Goal: Book appointment/travel/reservation

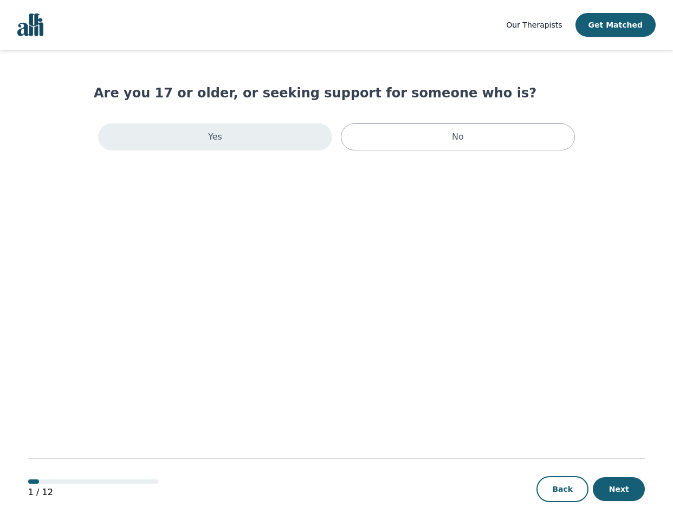
click at [234, 135] on div "Yes" at bounding box center [215, 136] width 234 height 27
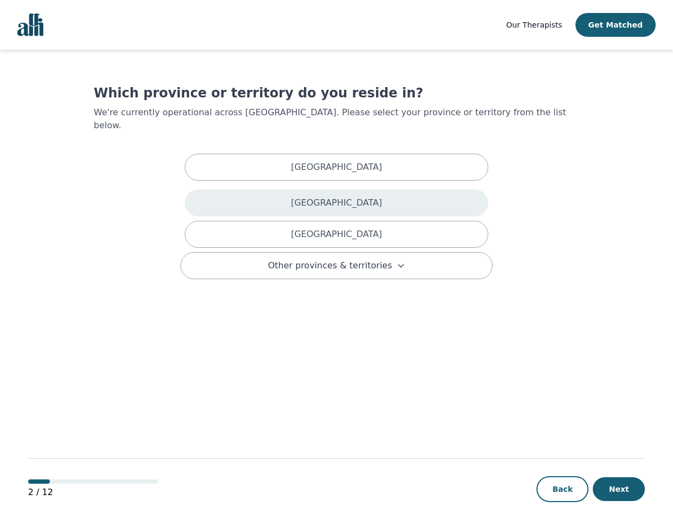
click at [355, 200] on div "[GEOGRAPHIC_DATA]" at bounding box center [336, 203] width 303 height 27
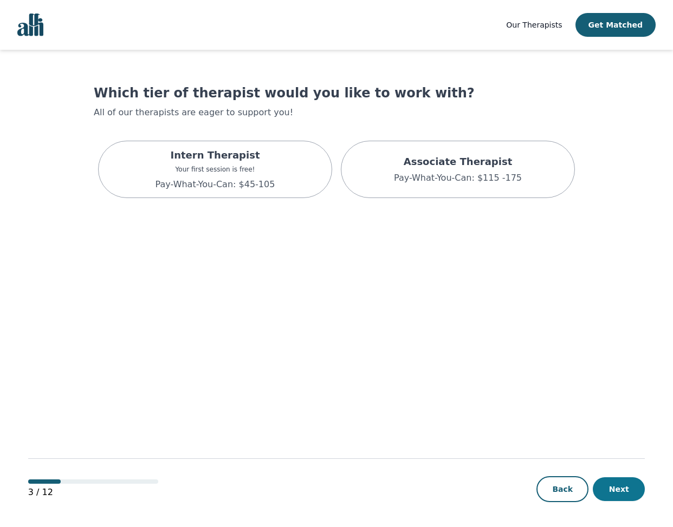
scroll to position [1, 0]
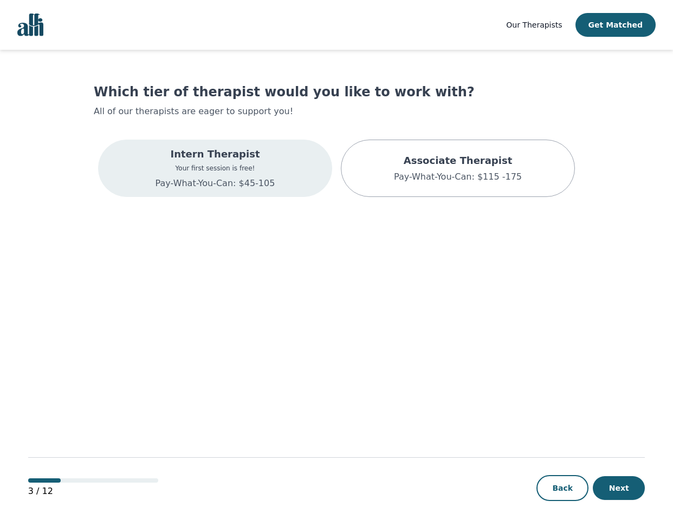
click at [188, 181] on p "Pay-What-You-Can: $45-105" at bounding box center [215, 183] width 120 height 13
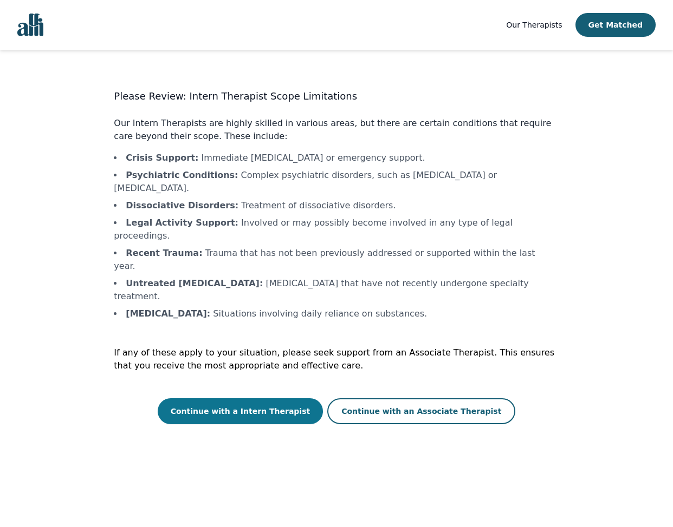
click at [300, 399] on button "Continue with a Intern Therapist" at bounding box center [241, 412] width 166 height 26
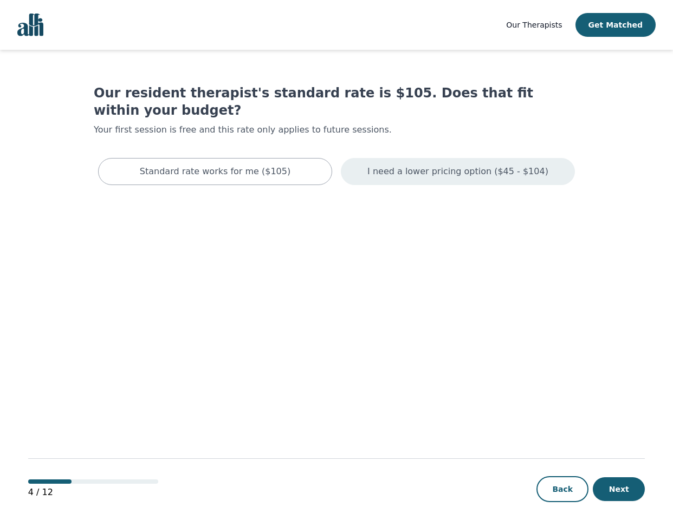
click at [520, 165] on p "I need a lower pricing option ($45 - $104)" at bounding box center [457, 171] width 181 height 13
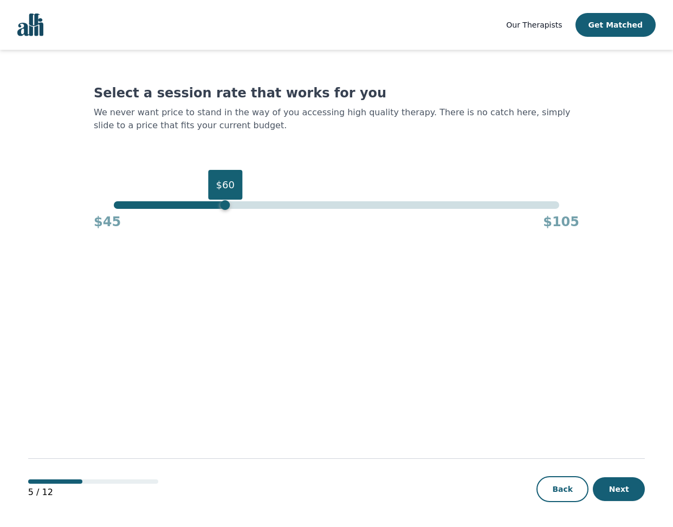
drag, startPoint x: 561, startPoint y: 208, endPoint x: 222, endPoint y: 251, distance: 341.8
click at [222, 251] on main "Select a session rate that works for you We never want price to stand in the wa…" at bounding box center [336, 289] width 617 height 479
drag, startPoint x: 224, startPoint y: 207, endPoint x: 152, endPoint y: 212, distance: 72.2
click at [152, 212] on div "$50 $45 $105" at bounding box center [336, 215] width 485 height 29
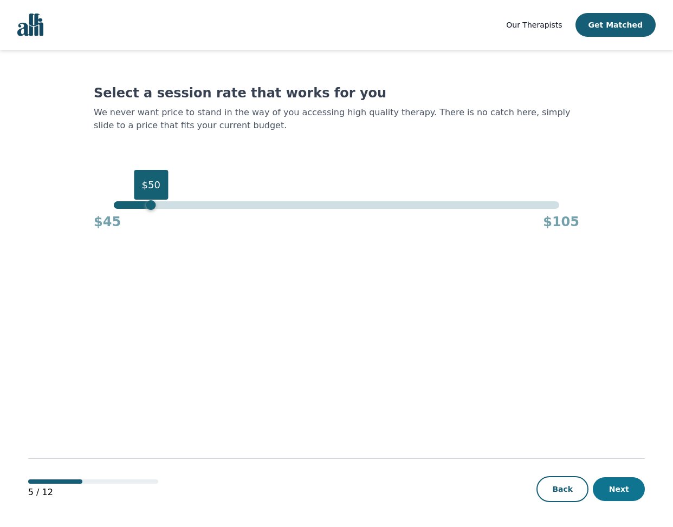
click at [634, 496] on button "Next" at bounding box center [618, 490] width 52 height 24
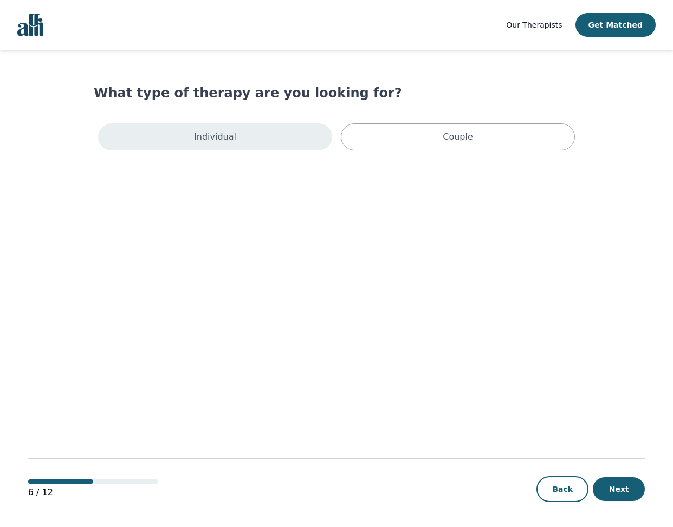
click at [266, 148] on div "Individual" at bounding box center [215, 136] width 234 height 27
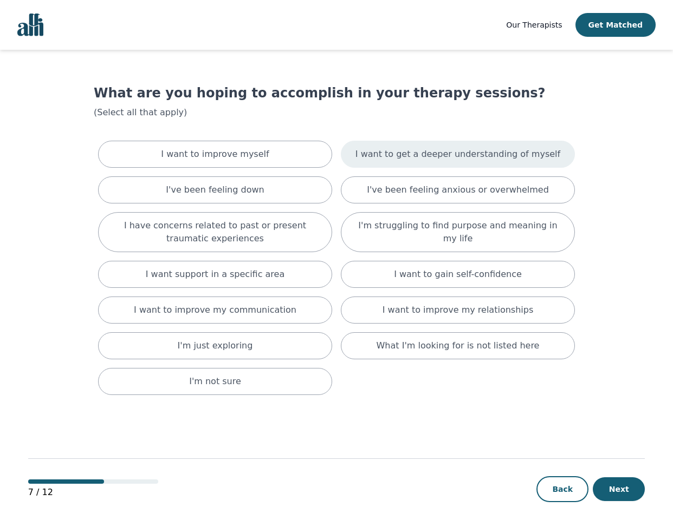
click at [438, 147] on div "I want to get a deeper understanding of myself" at bounding box center [458, 154] width 234 height 27
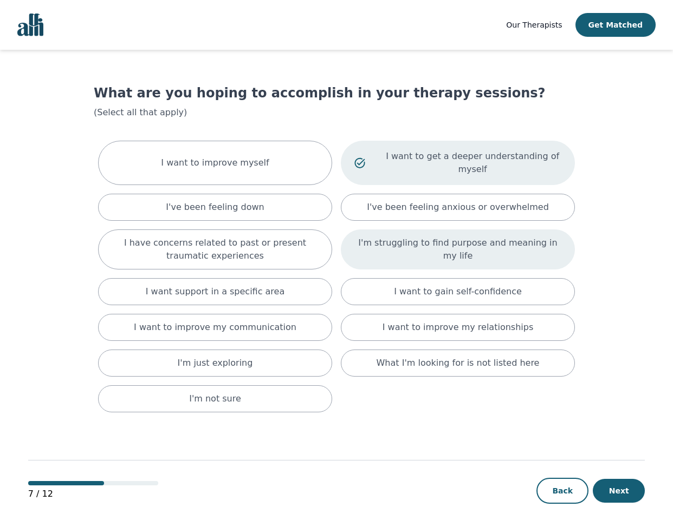
click at [520, 242] on p "I'm struggling to find purpose and meaning in my life" at bounding box center [457, 250] width 207 height 26
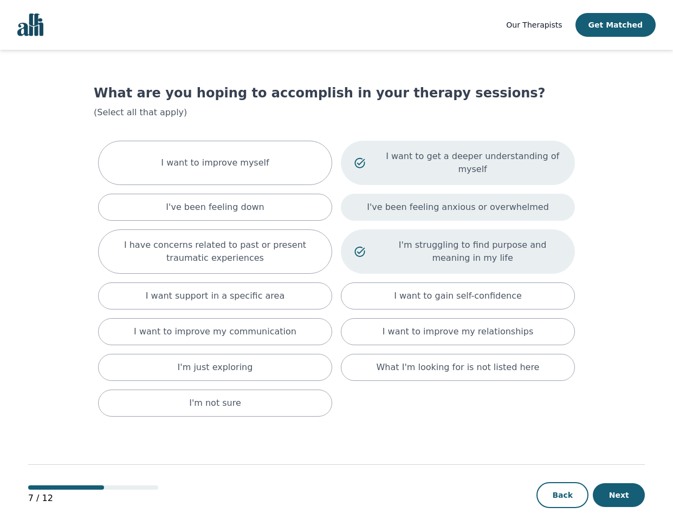
click at [517, 201] on p "I've been feeling anxious or overwhelmed" at bounding box center [458, 207] width 182 height 13
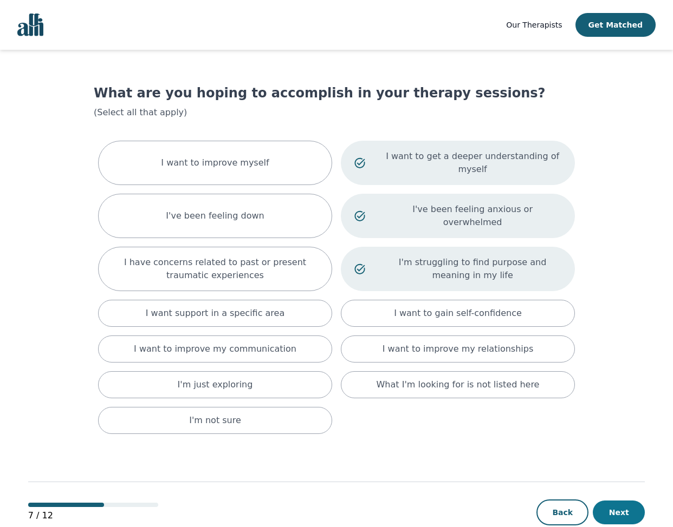
click at [615, 501] on button "Next" at bounding box center [618, 513] width 52 height 24
click at [632, 501] on button "Next" at bounding box center [618, 513] width 52 height 24
click at [605, 501] on button "Next" at bounding box center [618, 513] width 52 height 24
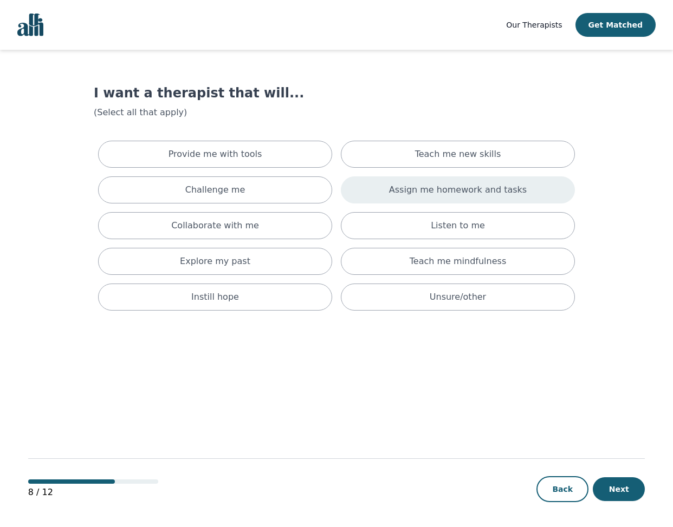
click at [406, 191] on p "Assign me homework and tasks" at bounding box center [458, 190] width 138 height 13
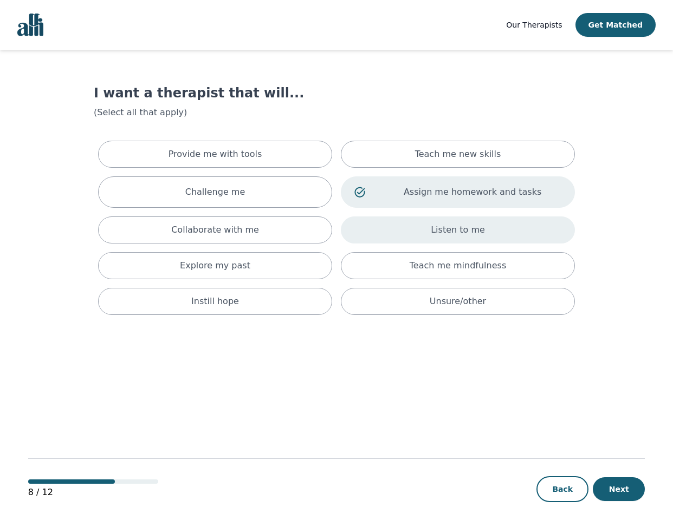
click at [487, 240] on div "Listen to me" at bounding box center [458, 230] width 234 height 27
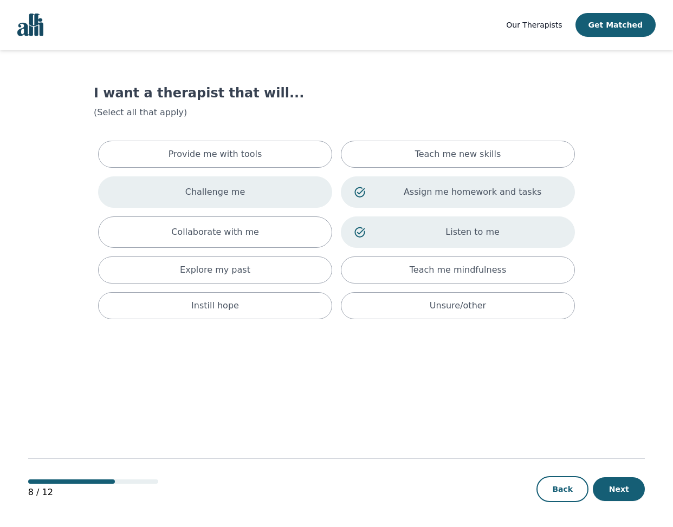
click at [231, 195] on p "Challenge me" at bounding box center [215, 192] width 60 height 13
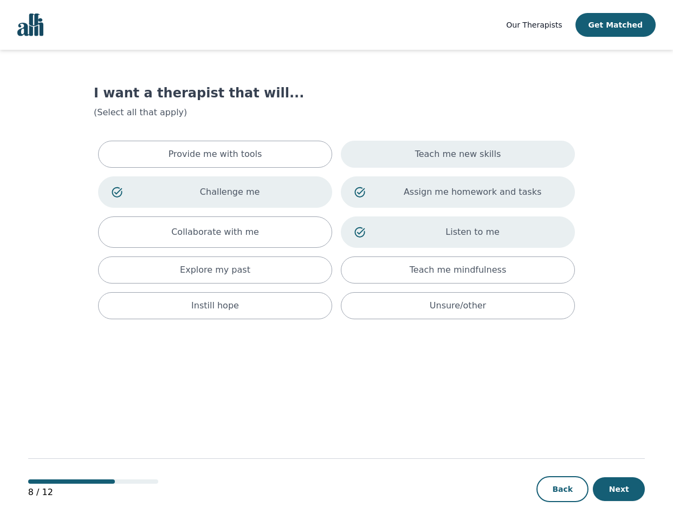
click at [512, 166] on div "Teach me new skills" at bounding box center [458, 154] width 234 height 27
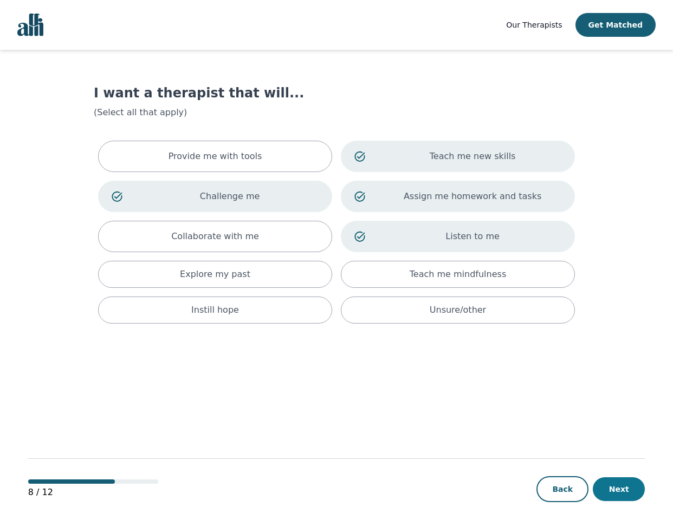
click at [616, 492] on button "Next" at bounding box center [618, 490] width 52 height 24
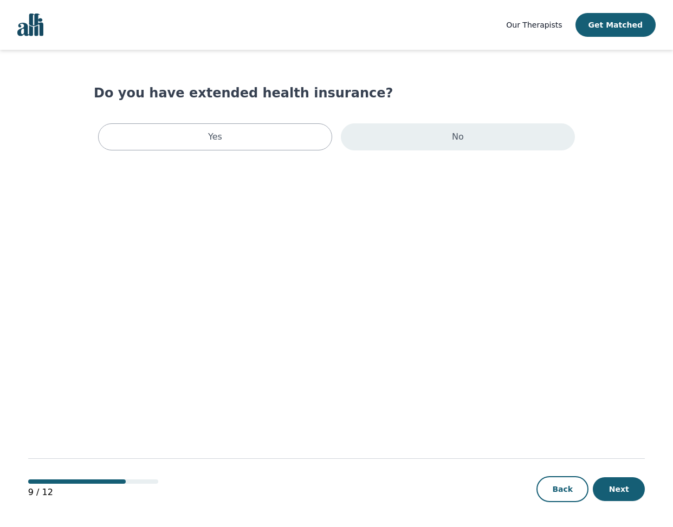
click at [453, 137] on p "No" at bounding box center [458, 137] width 12 height 13
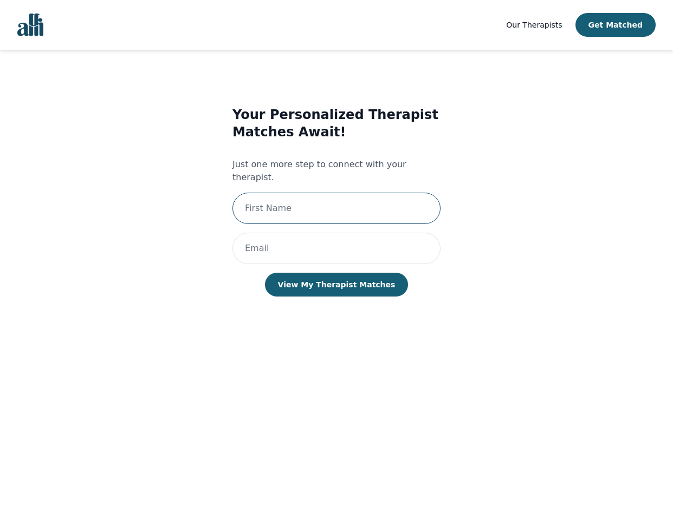
click at [320, 195] on input "text" at bounding box center [336, 208] width 208 height 31
type input "[PERSON_NAME]"
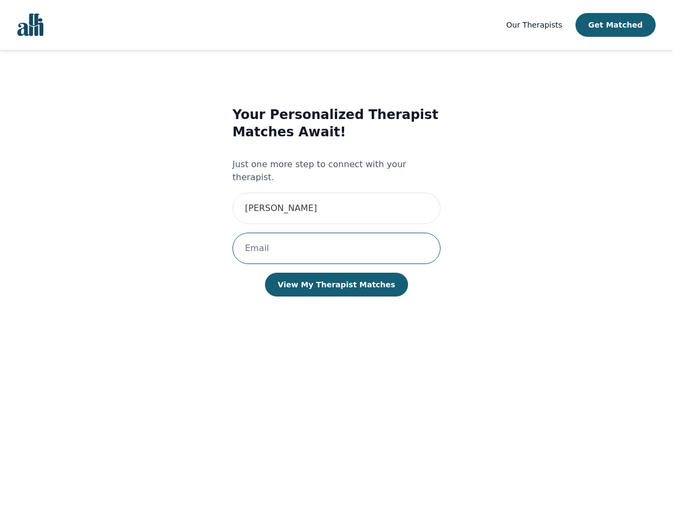
click at [319, 243] on input "email" at bounding box center [336, 248] width 208 height 31
type input "[EMAIL_ADDRESS][DOMAIN_NAME]"
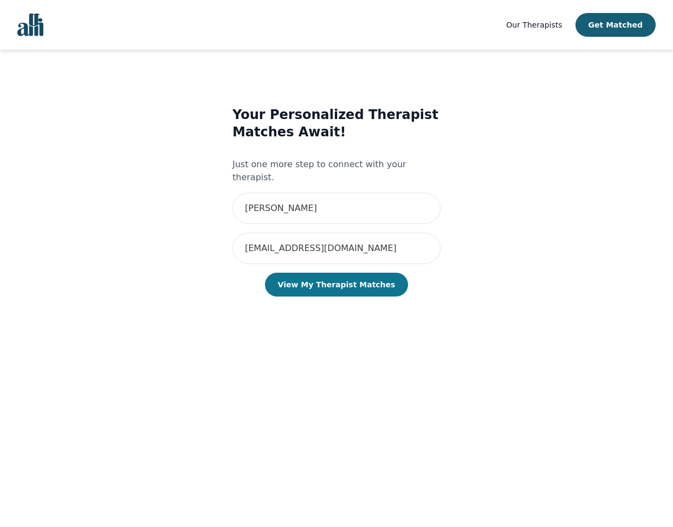
click at [330, 273] on button "View My Therapist Matches" at bounding box center [337, 285] width 144 height 24
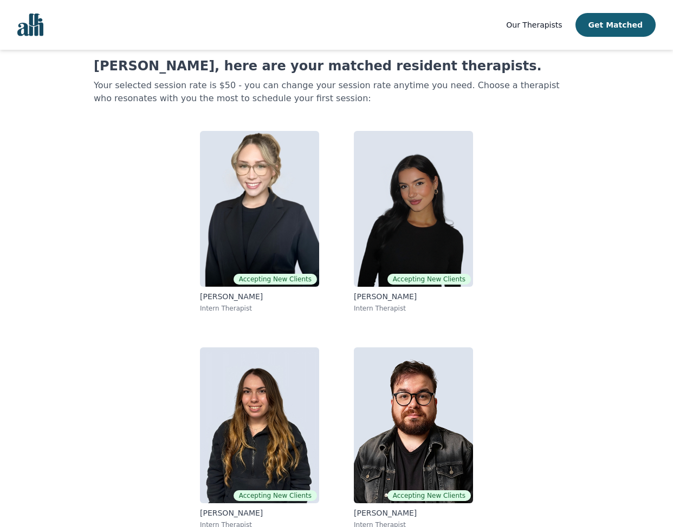
scroll to position [9, 0]
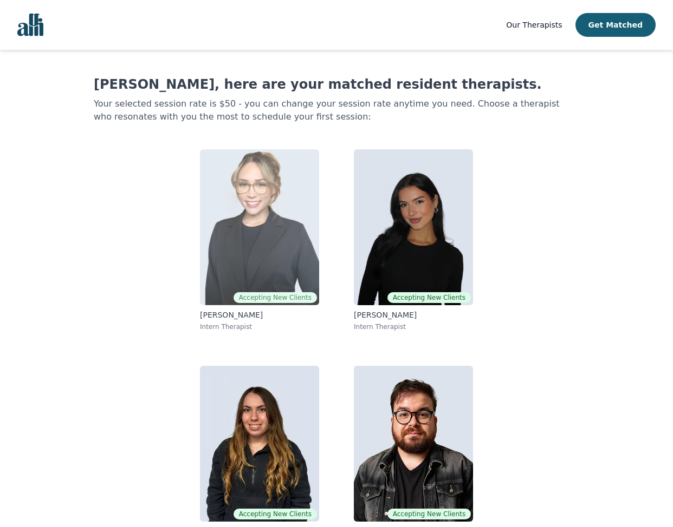
click at [250, 320] on p "[PERSON_NAME]" at bounding box center [259, 315] width 119 height 11
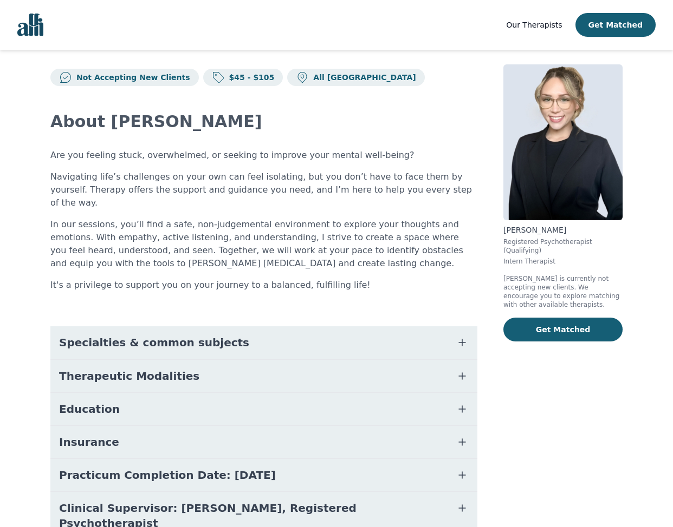
scroll to position [48, 0]
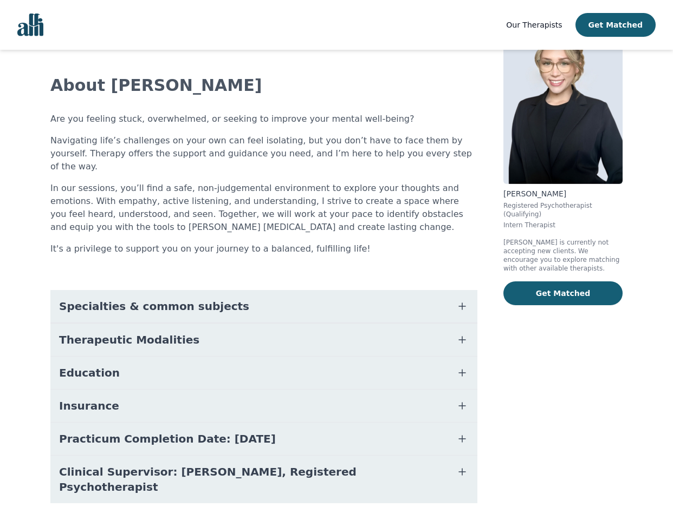
click at [146, 390] on button "Insurance" at bounding box center [263, 406] width 427 height 32
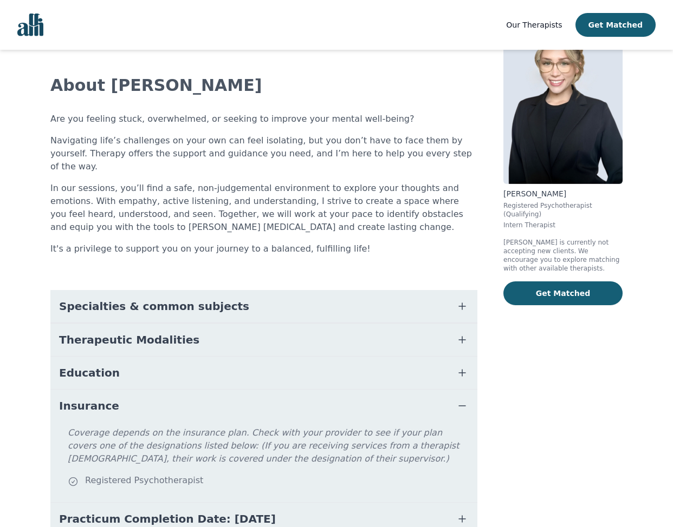
click at [146, 390] on button "Insurance" at bounding box center [263, 406] width 427 height 32
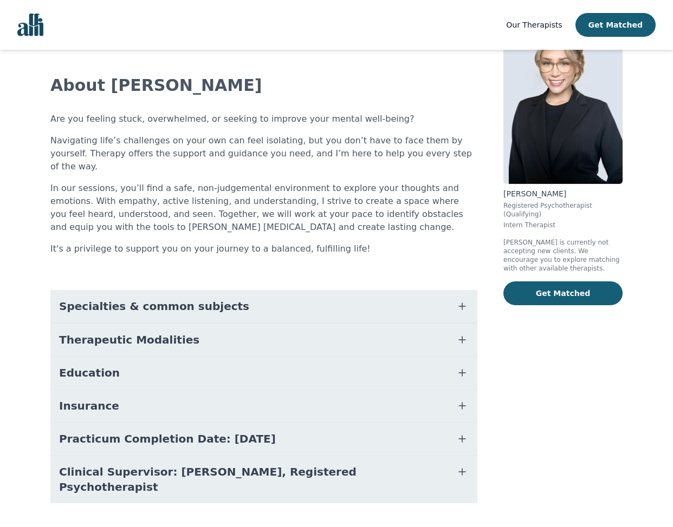
click at [144, 365] on button "Education" at bounding box center [263, 373] width 427 height 32
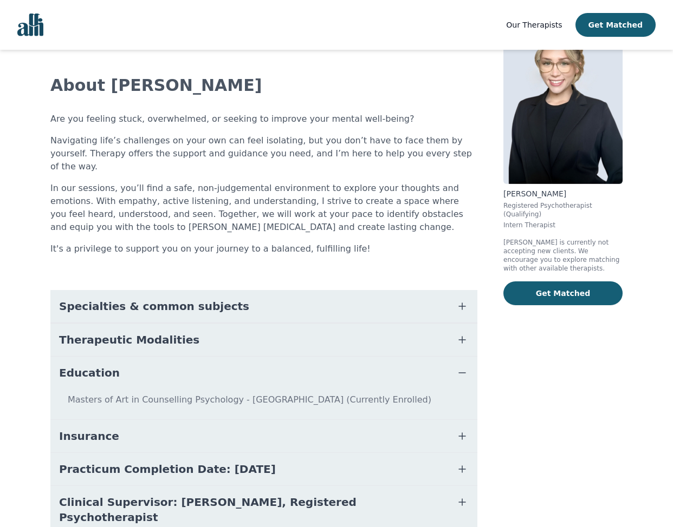
click at [144, 365] on button "Education" at bounding box center [263, 373] width 427 height 32
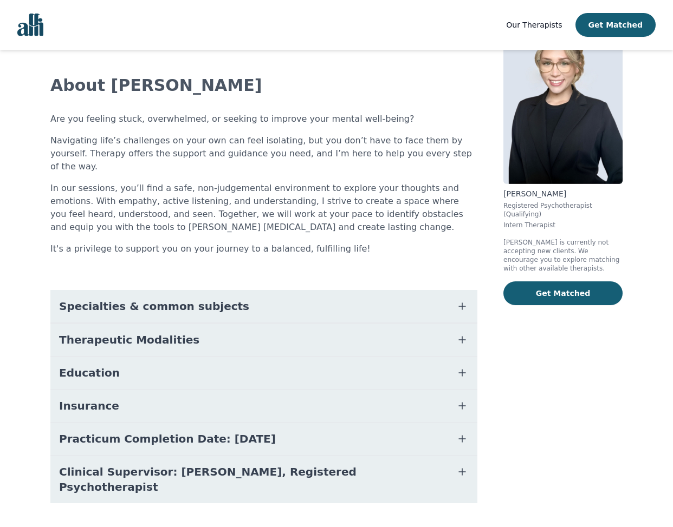
click at [152, 333] on span "Therapeutic Modalities" at bounding box center [129, 340] width 140 height 15
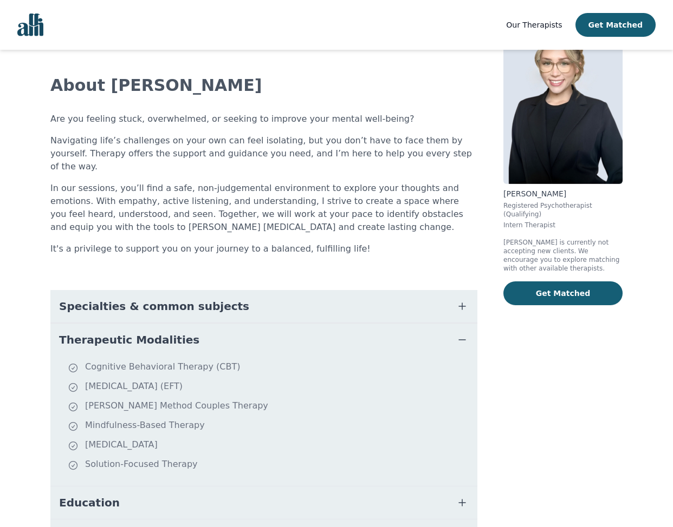
click at [152, 333] on span "Therapeutic Modalities" at bounding box center [129, 340] width 140 height 15
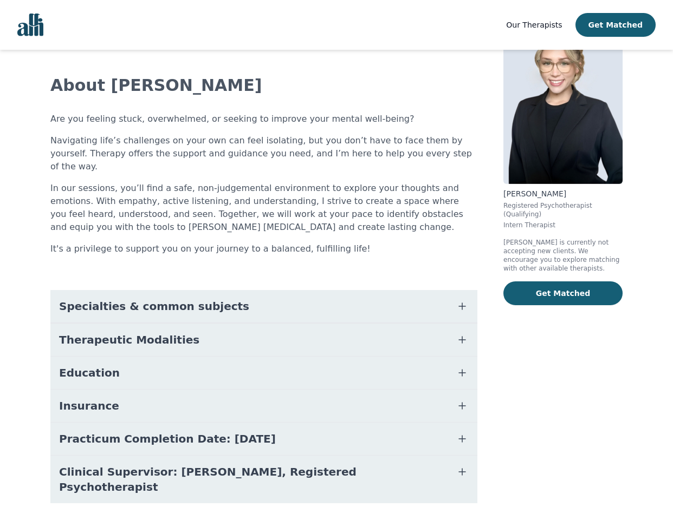
click at [165, 299] on span "Specialties & common subjects" at bounding box center [154, 306] width 190 height 15
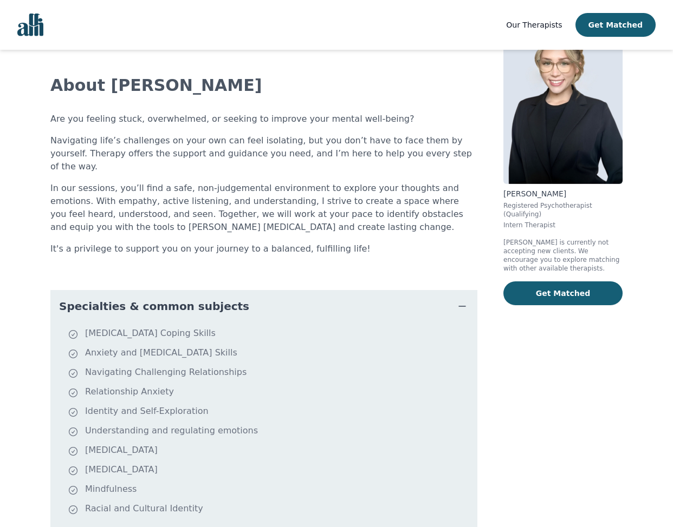
click at [165, 299] on span "Specialties & common subjects" at bounding box center [154, 306] width 190 height 15
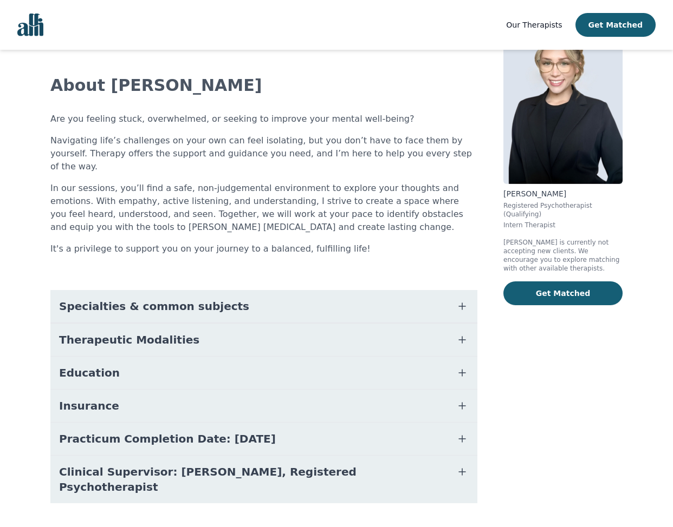
scroll to position [9, 0]
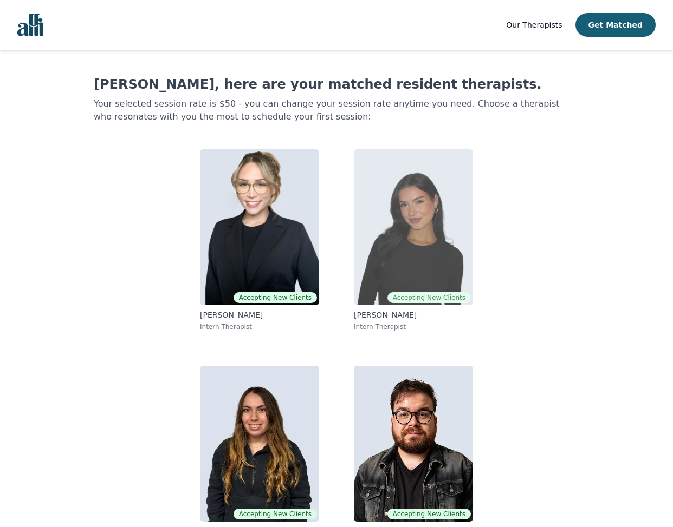
click at [427, 252] on img at bounding box center [413, 227] width 119 height 156
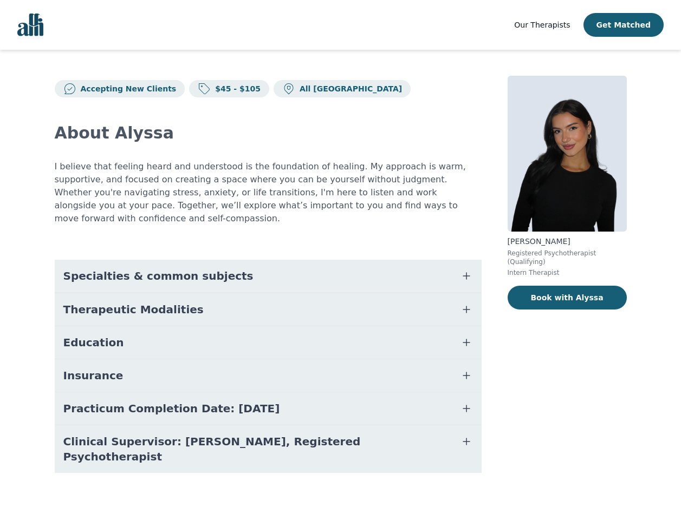
click at [145, 393] on button "Practicum Completion Date: [DATE]" at bounding box center [268, 409] width 427 height 32
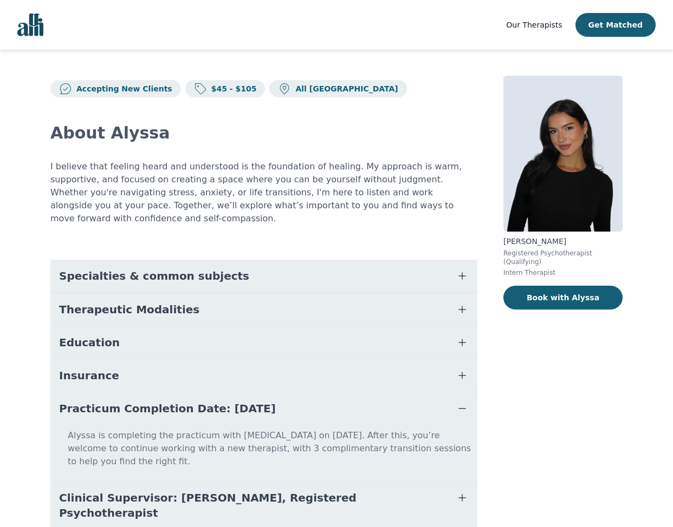
click at [138, 327] on button "Education" at bounding box center [263, 343] width 427 height 32
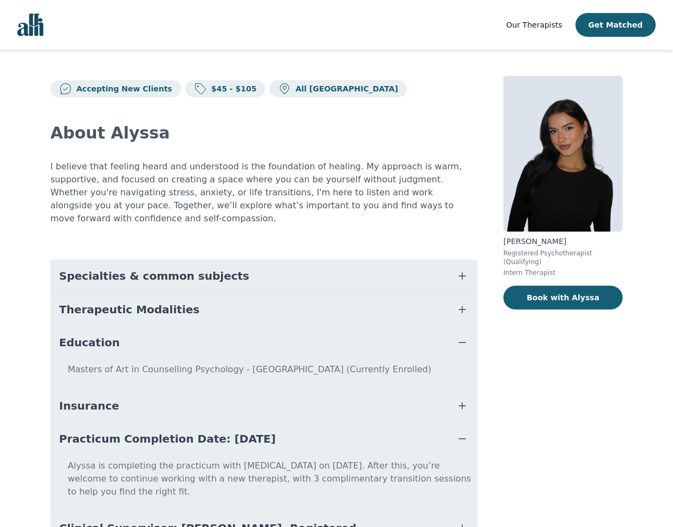
click at [152, 302] on span "Therapeutic Modalities" at bounding box center [129, 309] width 140 height 15
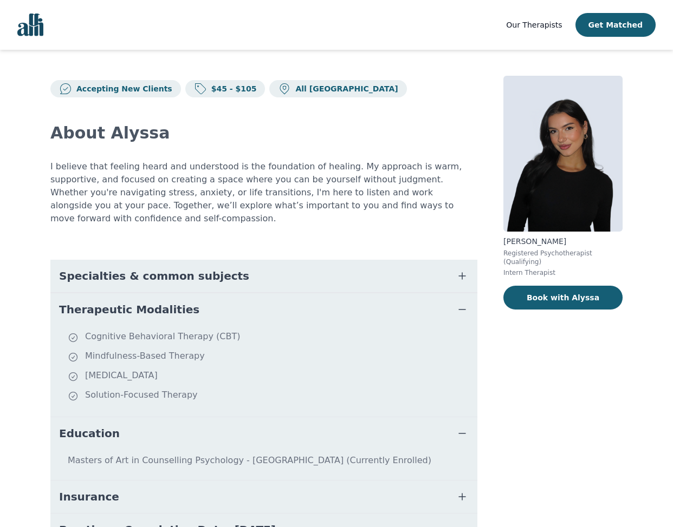
click at [204, 269] on span "Specialties & common subjects" at bounding box center [154, 276] width 190 height 15
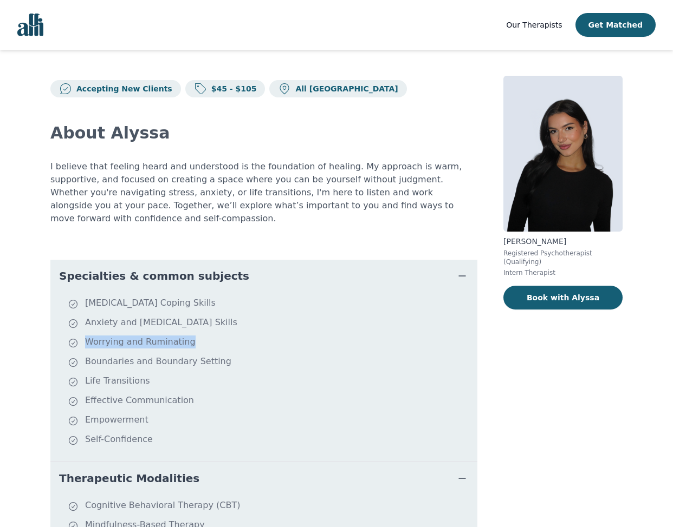
drag, startPoint x: 184, startPoint y: 329, endPoint x: 95, endPoint y: 342, distance: 89.7
click at [95, 342] on ul "[MEDICAL_DATA] Coping Skills Anxiety and [MEDICAL_DATA] Skills Worrying and Rum…" at bounding box center [264, 377] width 418 height 160
click at [282, 336] on li "Worrying and Ruminating" at bounding box center [270, 343] width 405 height 15
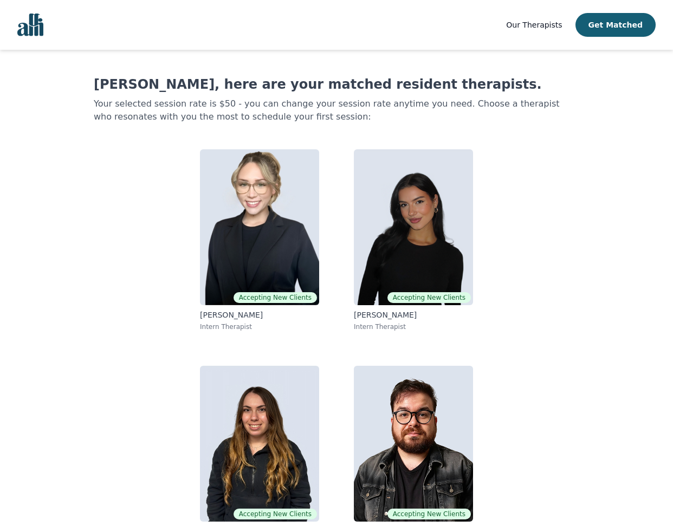
scroll to position [38, 0]
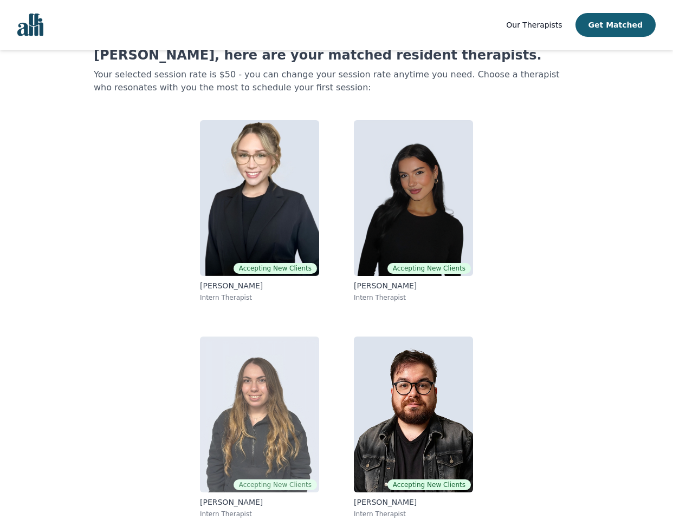
click at [233, 450] on img at bounding box center [259, 415] width 119 height 156
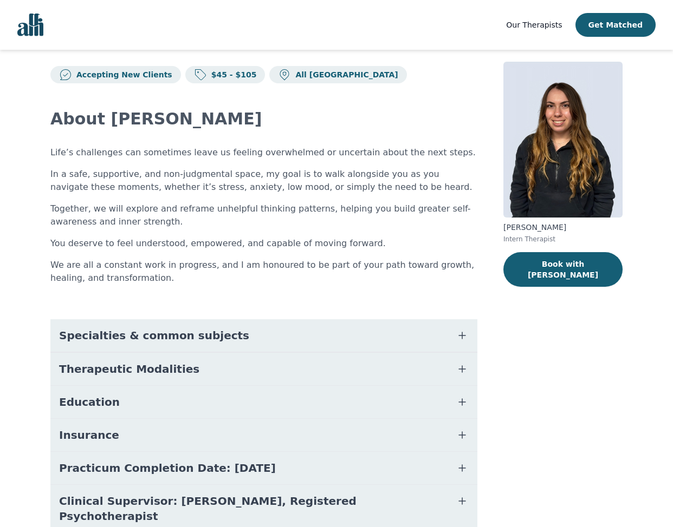
scroll to position [56, 0]
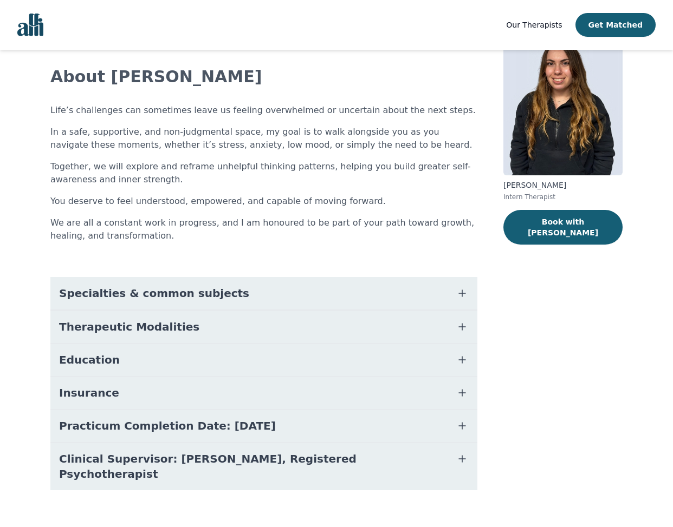
click at [258, 289] on button "Specialties & common subjects" at bounding box center [263, 293] width 427 height 32
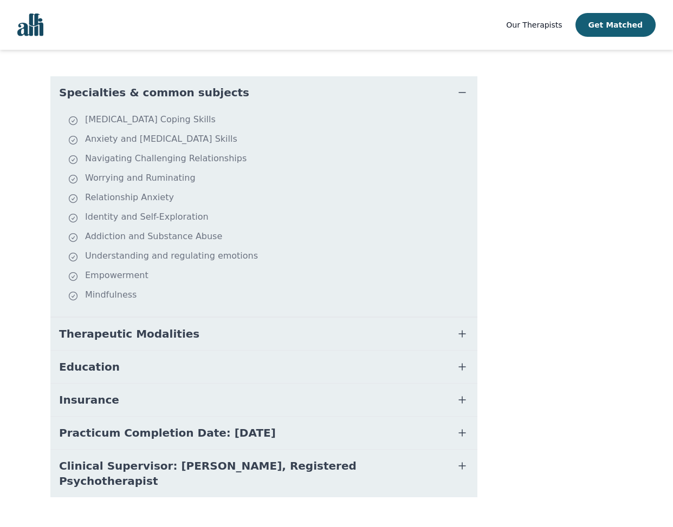
scroll to position [264, 0]
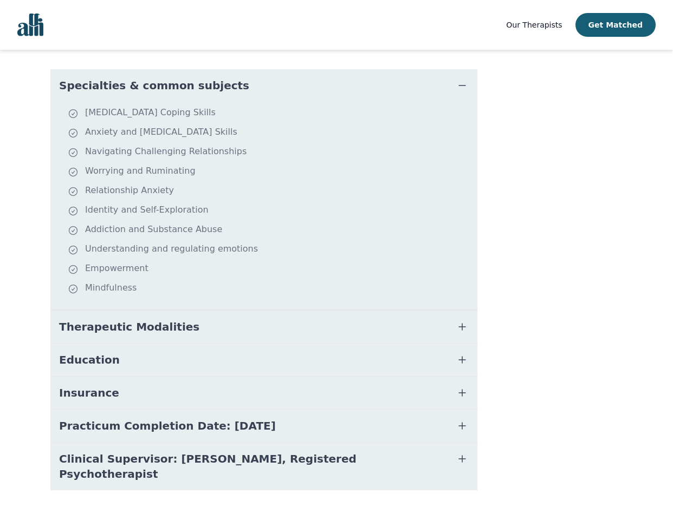
click at [225, 89] on button "Specialties & common subjects" at bounding box center [263, 85] width 427 height 32
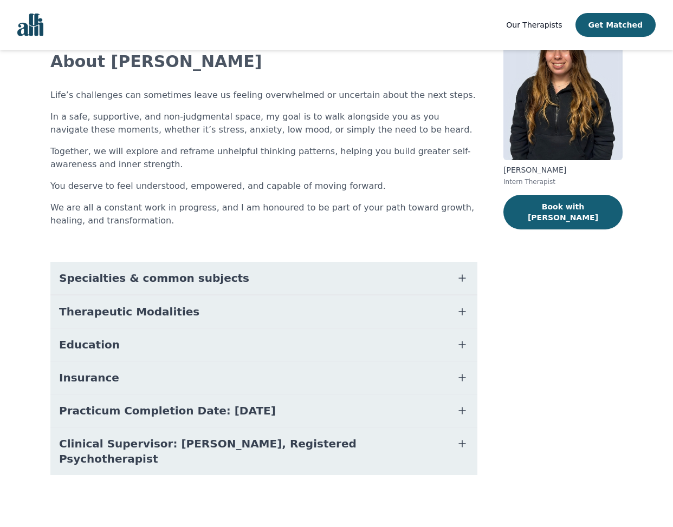
scroll to position [56, 0]
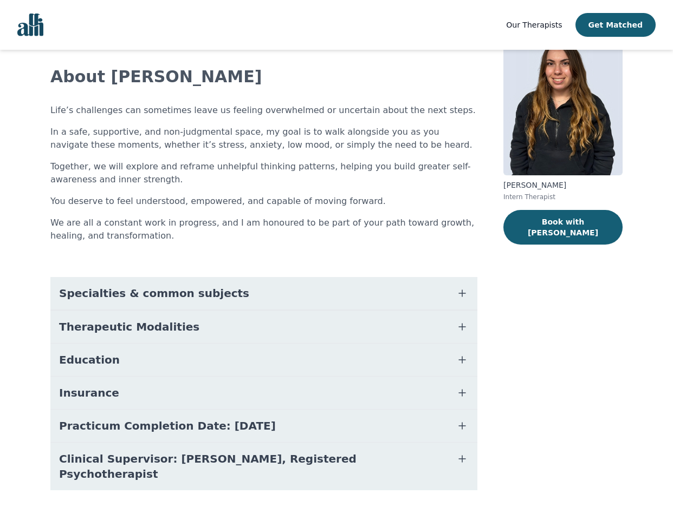
click at [172, 328] on button "Therapeutic Modalities" at bounding box center [263, 327] width 427 height 32
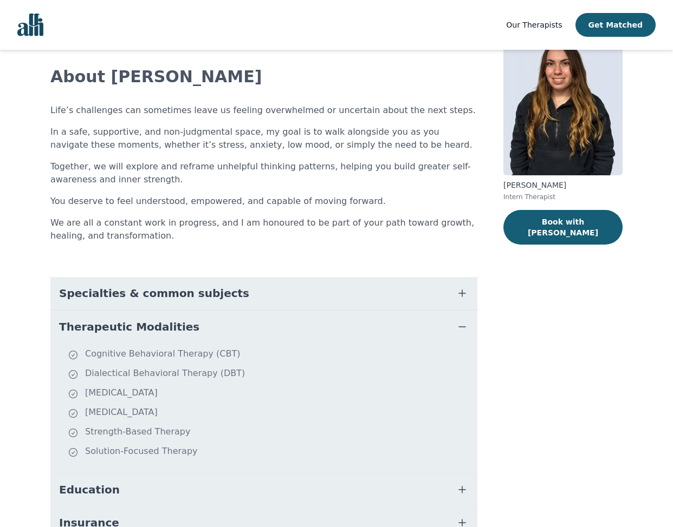
click at [172, 328] on button "Therapeutic Modalities" at bounding box center [263, 327] width 427 height 32
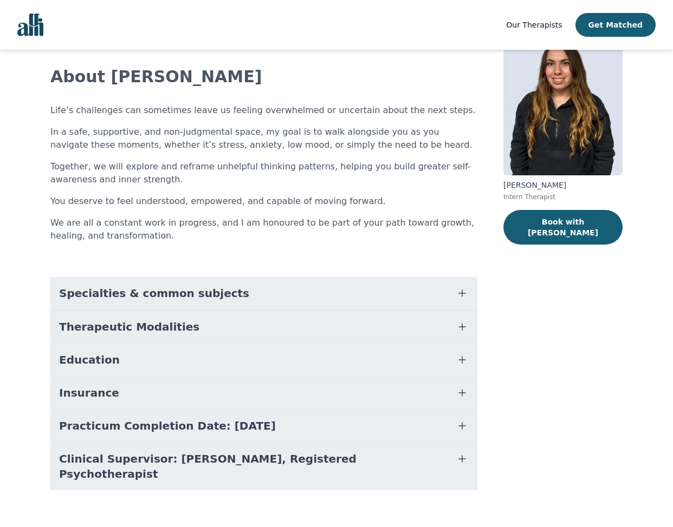
click at [168, 363] on button "Education" at bounding box center [263, 360] width 427 height 32
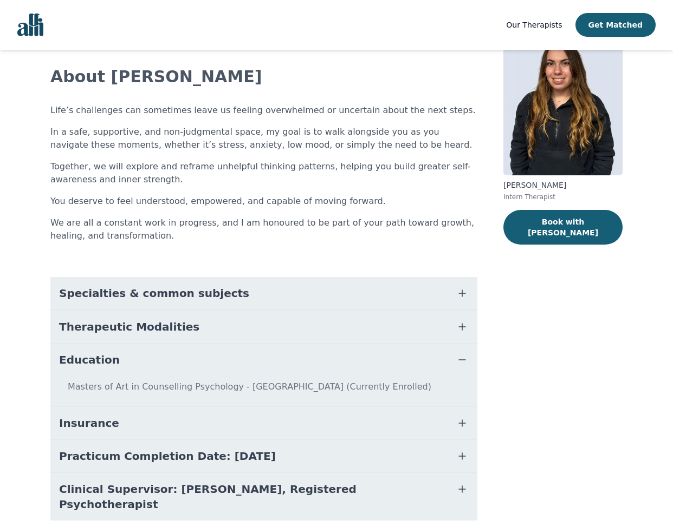
click at [168, 363] on button "Education" at bounding box center [263, 360] width 427 height 32
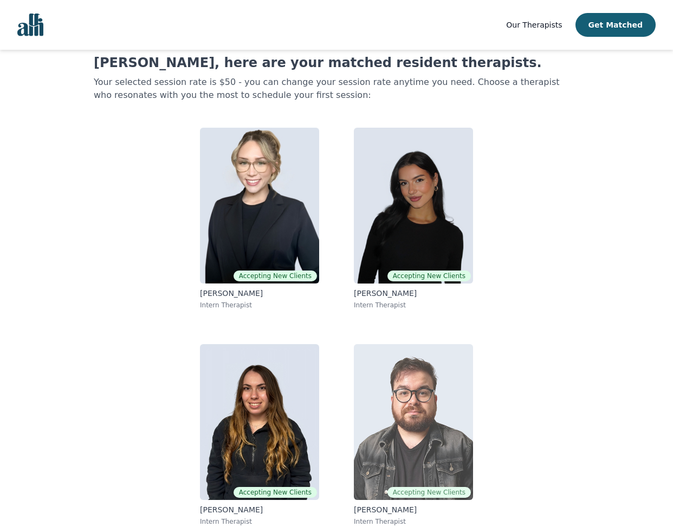
scroll to position [38, 0]
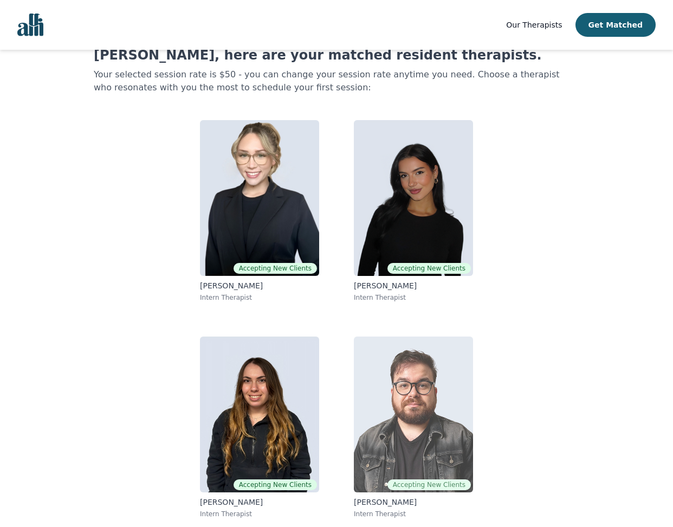
click at [413, 408] on img at bounding box center [413, 415] width 119 height 156
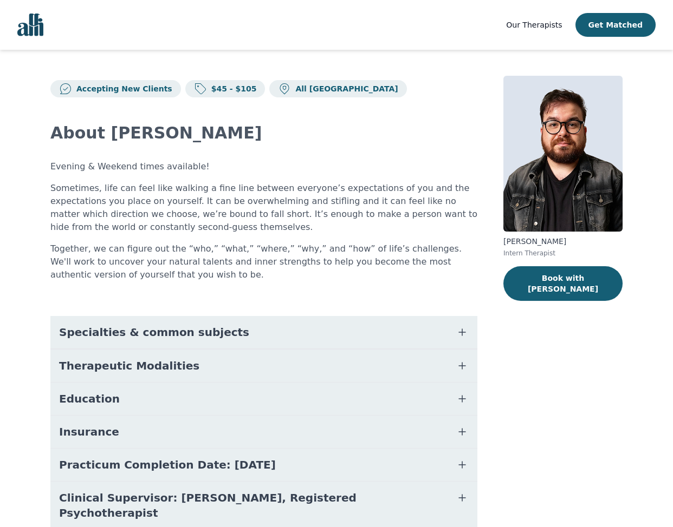
scroll to position [39, 0]
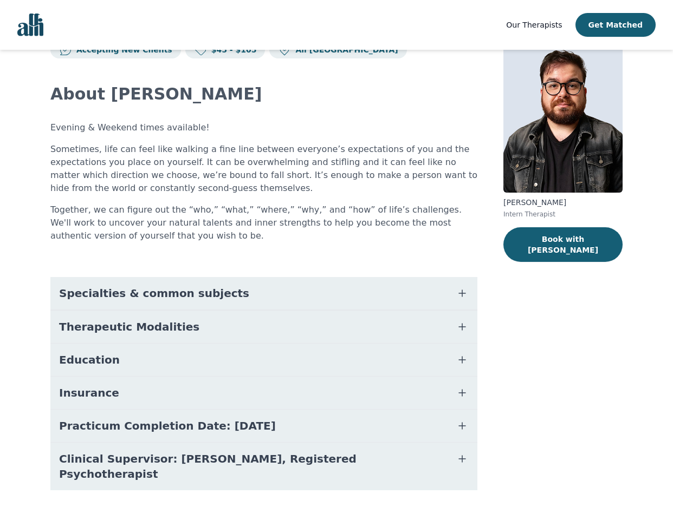
click at [142, 289] on span "Specialties & common subjects" at bounding box center [154, 293] width 190 height 15
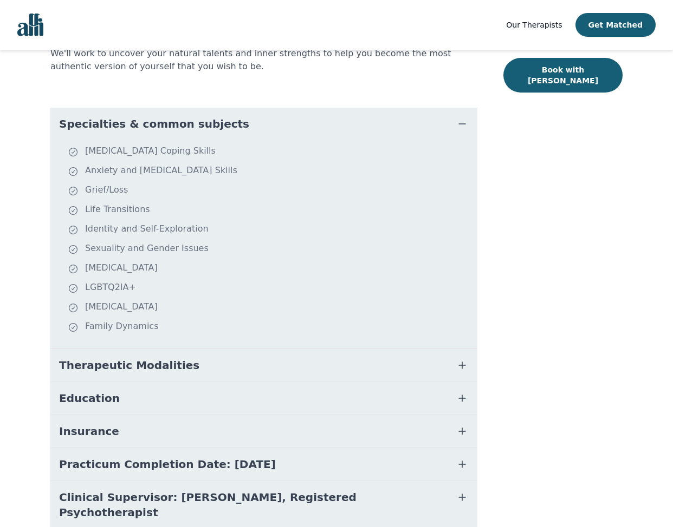
scroll to position [219, 0]
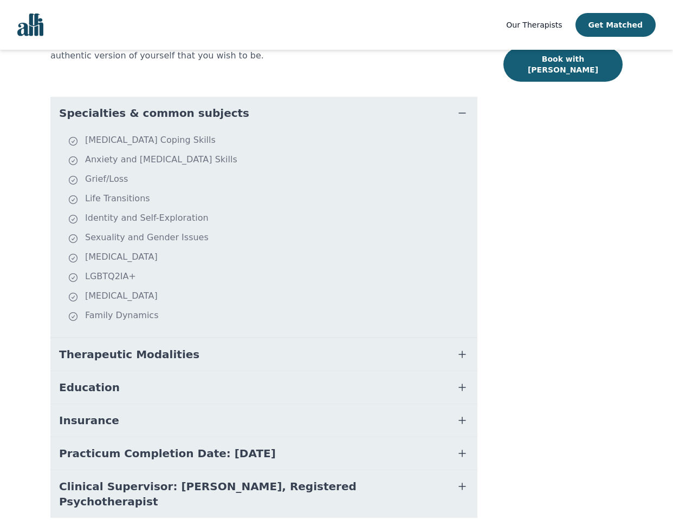
drag, startPoint x: 198, startPoint y: 237, endPoint x: 82, endPoint y: 239, distance: 115.9
click at [82, 239] on li "Sexuality and Gender Issues" at bounding box center [270, 238] width 405 height 15
drag, startPoint x: 148, startPoint y: 244, endPoint x: 314, endPoint y: 239, distance: 165.8
click at [251, 240] on li "Sexuality and Gender Issues" at bounding box center [270, 238] width 405 height 15
click at [355, 245] on li "Sexuality and Gender Issues" at bounding box center [270, 238] width 405 height 15
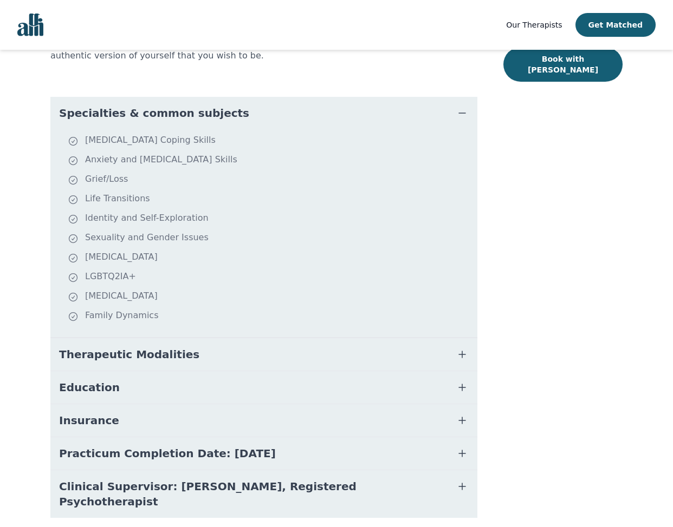
click at [237, 111] on button "Specialties & common subjects" at bounding box center [263, 113] width 427 height 32
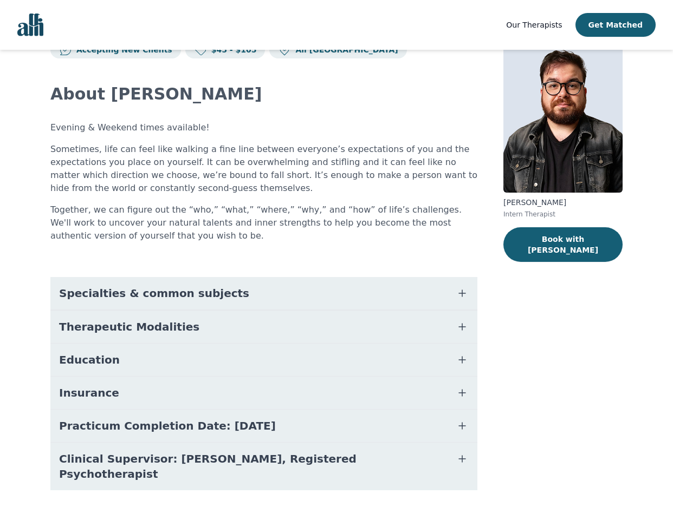
click at [168, 325] on span "Therapeutic Modalities" at bounding box center [129, 327] width 140 height 15
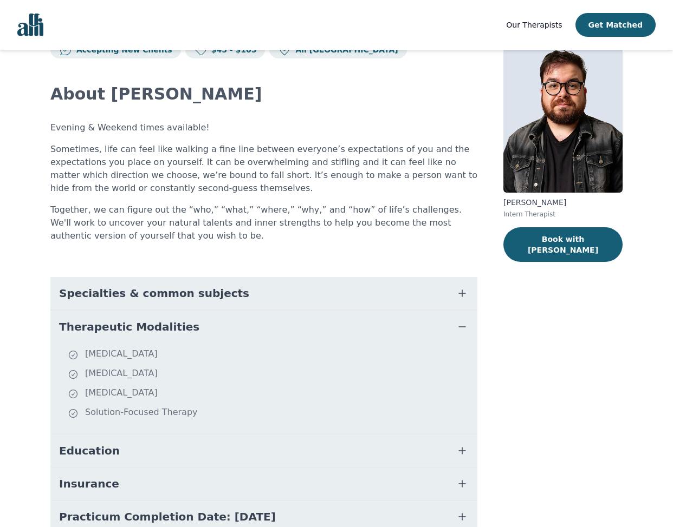
click at [168, 325] on span "Therapeutic Modalities" at bounding box center [129, 327] width 140 height 15
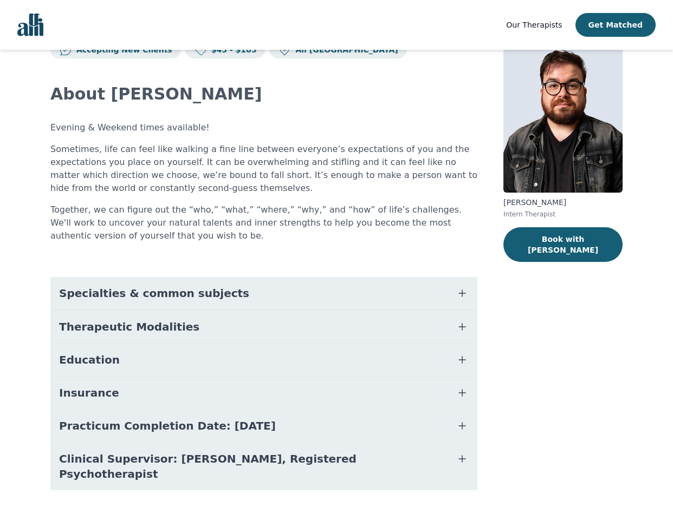
click at [173, 371] on button "Education" at bounding box center [263, 360] width 427 height 32
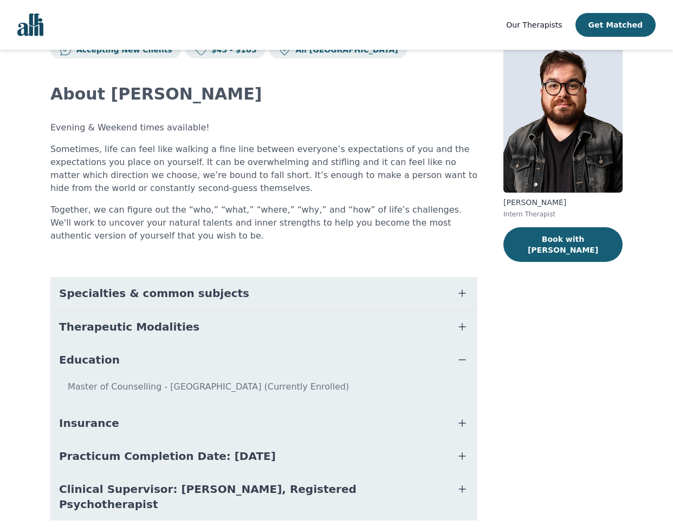
click at [177, 361] on button "Education" at bounding box center [263, 360] width 427 height 32
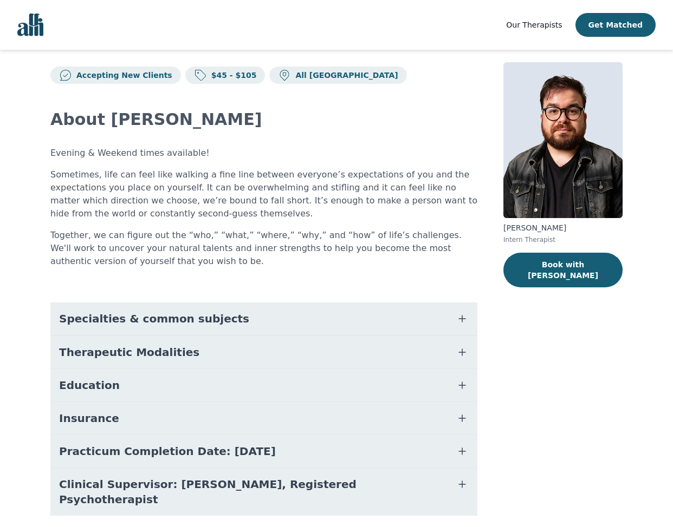
scroll to position [0, 0]
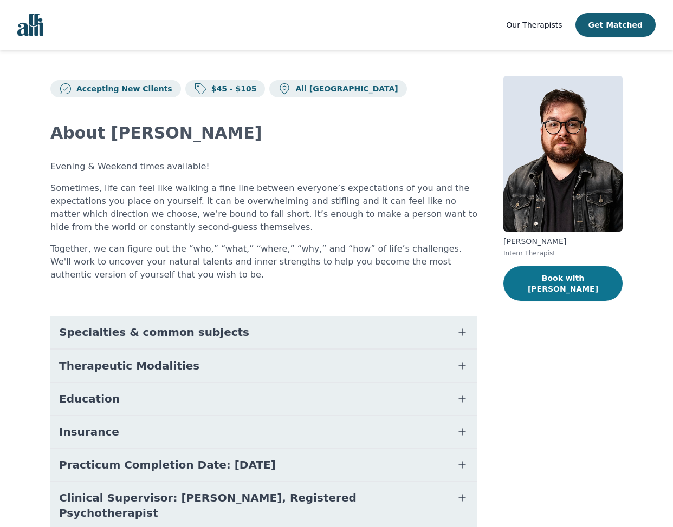
click at [584, 276] on button "Book with [PERSON_NAME]" at bounding box center [562, 283] width 119 height 35
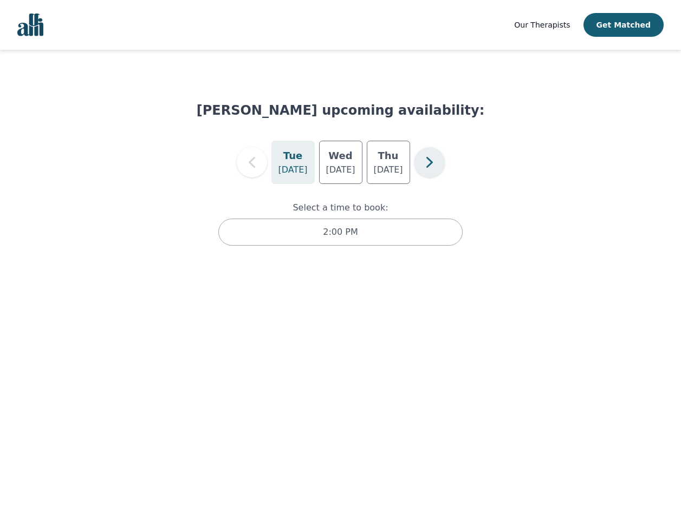
click at [416, 160] on button "button" at bounding box center [429, 162] width 30 height 30
click at [284, 170] on icon "button" at bounding box center [276, 163] width 22 height 22
click at [347, 166] on p "[DATE]" at bounding box center [339, 170] width 29 height 13
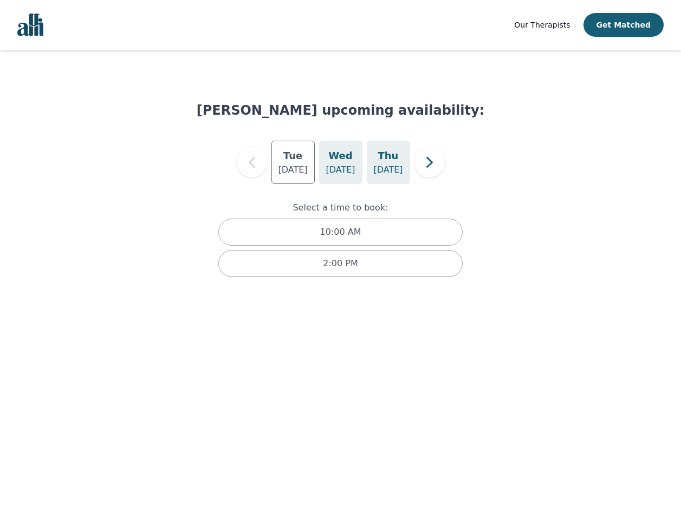
click at [374, 170] on div "[DATE]" at bounding box center [388, 162] width 43 height 43
click at [342, 172] on p "[DATE]" at bounding box center [339, 170] width 29 height 13
click at [386, 162] on h5 "Thu" at bounding box center [388, 155] width 21 height 15
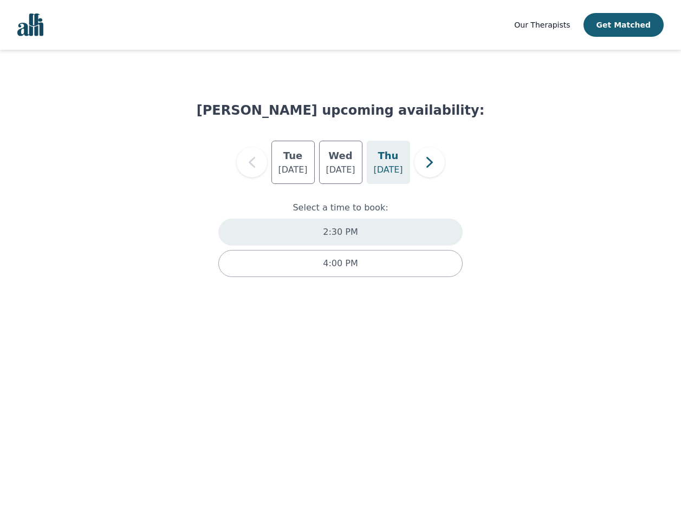
click at [380, 230] on div "2:30 PM" at bounding box center [340, 232] width 245 height 27
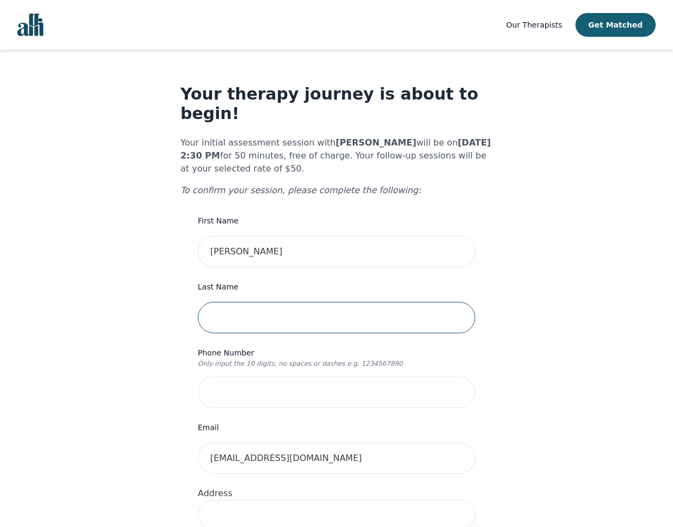
click at [323, 302] on input "text" at bounding box center [336, 317] width 277 height 31
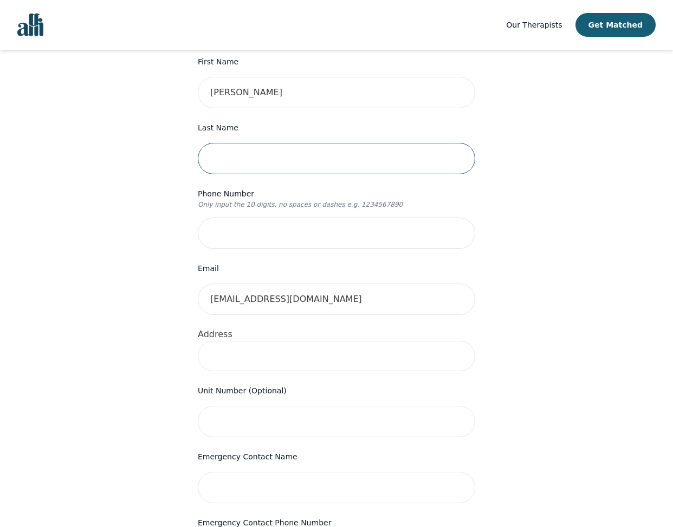
scroll to position [161, 0]
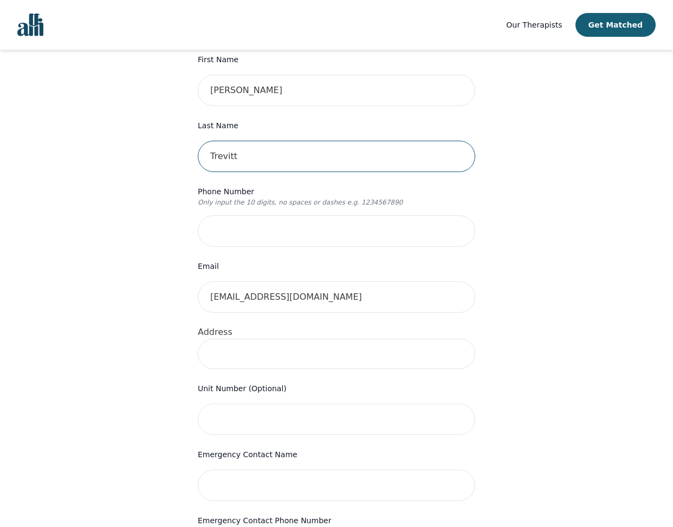
type input "Trevitt"
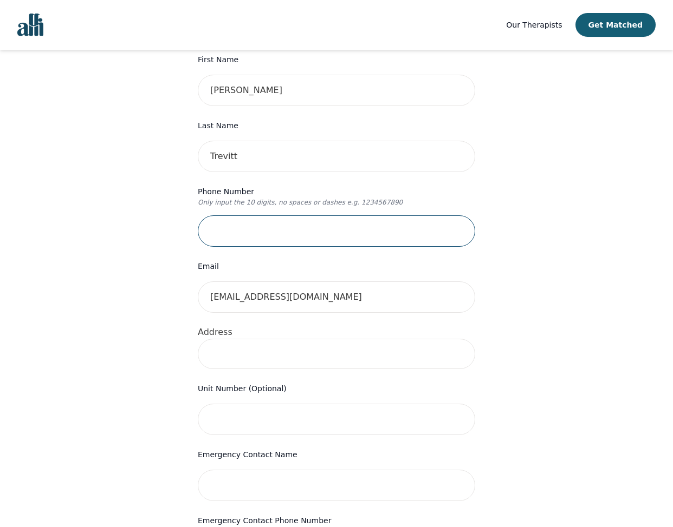
click at [312, 216] on input "tel" at bounding box center [336, 231] width 277 height 31
type input "6047987145"
click at [324, 349] on input at bounding box center [336, 354] width 277 height 30
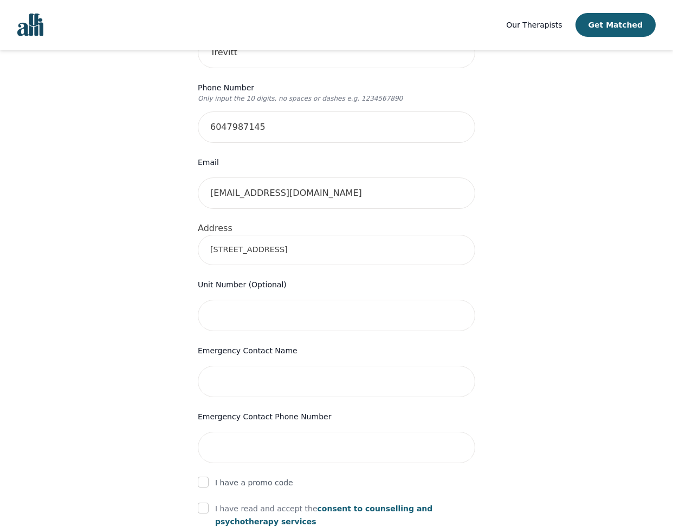
type input "[STREET_ADDRESS]"
click at [305, 366] on input "text" at bounding box center [336, 381] width 277 height 31
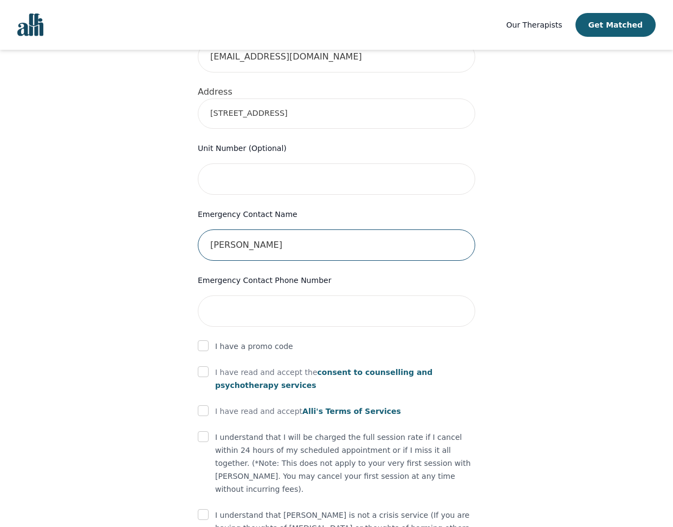
type input "[PERSON_NAME]"
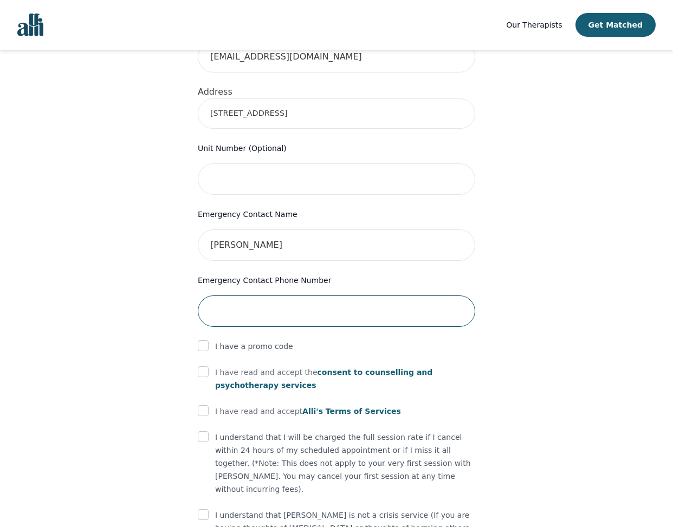
click at [335, 304] on input "tel" at bounding box center [336, 311] width 277 height 31
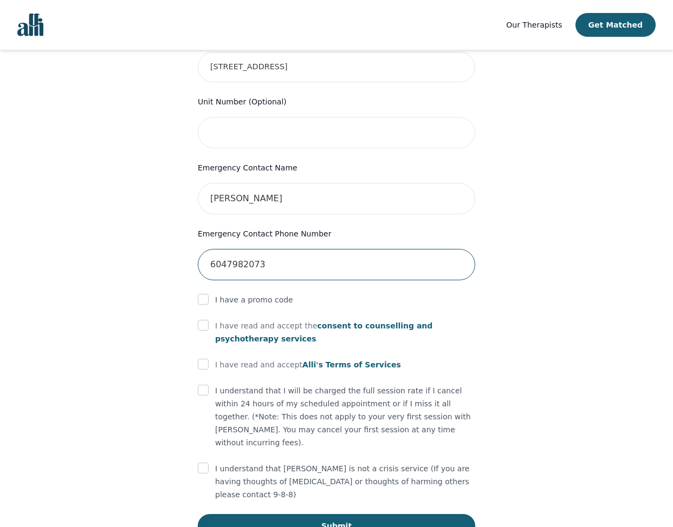
type input "6047982073"
click at [203, 320] on input "checkbox" at bounding box center [203, 325] width 11 height 11
checkbox input "true"
click at [201, 359] on input "checkbox" at bounding box center [203, 364] width 11 height 11
checkbox input "true"
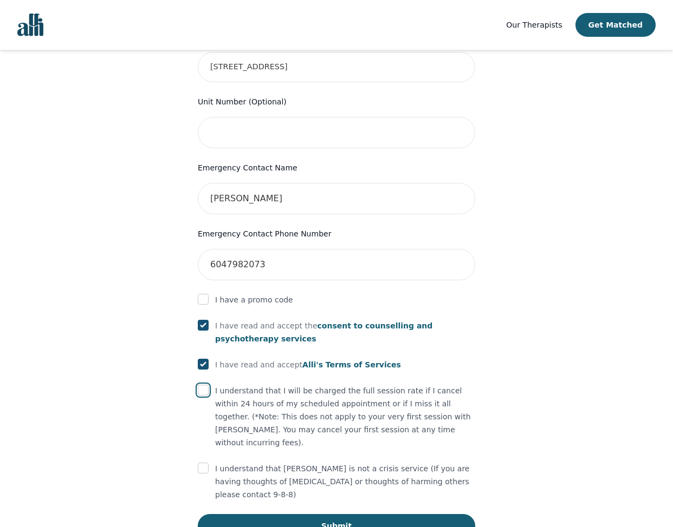
click at [203, 385] on input "checkbox" at bounding box center [203, 390] width 11 height 11
checkbox input "true"
click at [204, 463] on input "checkbox" at bounding box center [203, 468] width 11 height 11
checkbox input "true"
click at [395, 514] on button "Submit" at bounding box center [336, 526] width 277 height 24
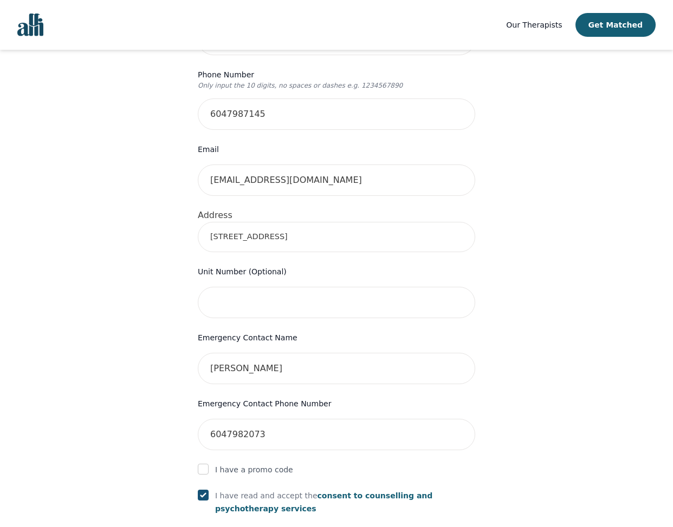
scroll to position [268, 0]
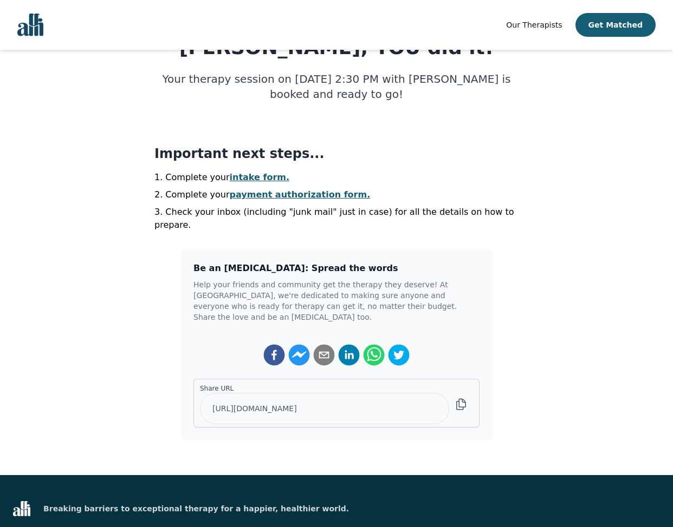
scroll to position [195, 0]
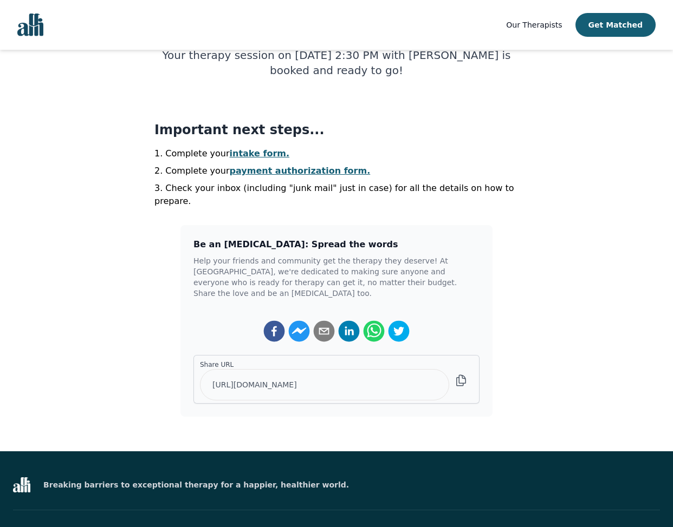
click at [239, 155] on link "intake form." at bounding box center [260, 153] width 60 height 10
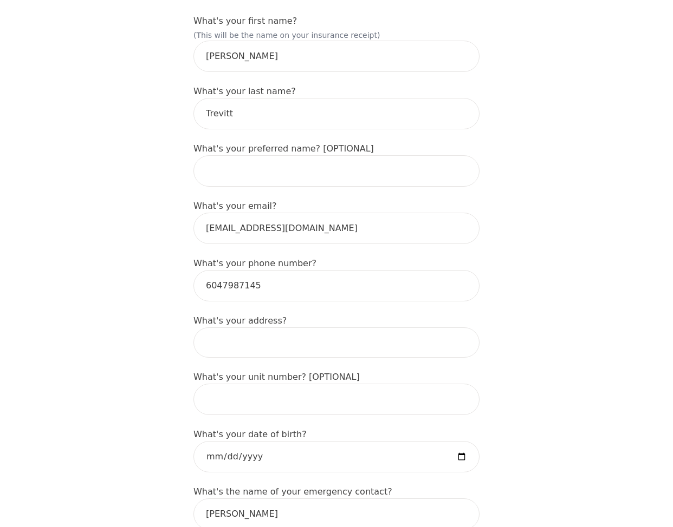
scroll to position [240, 0]
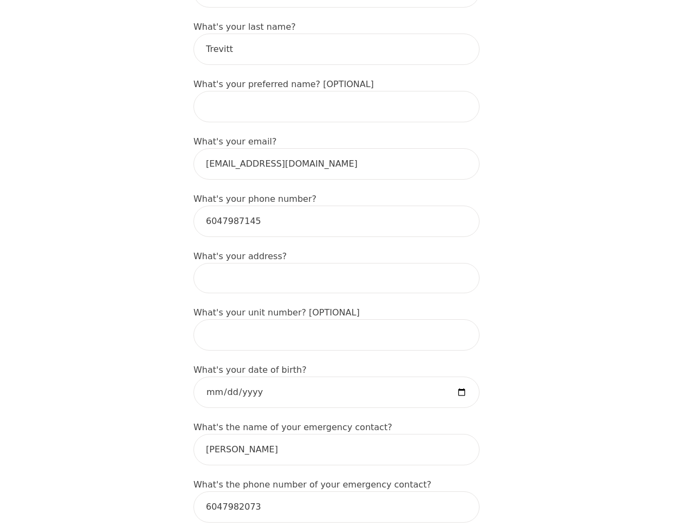
click at [289, 263] on input at bounding box center [336, 278] width 286 height 30
type input "[STREET_ADDRESS]"
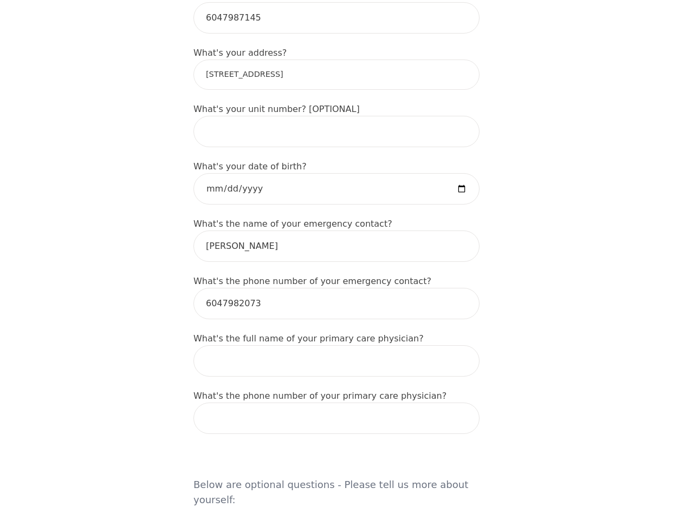
scroll to position [454, 0]
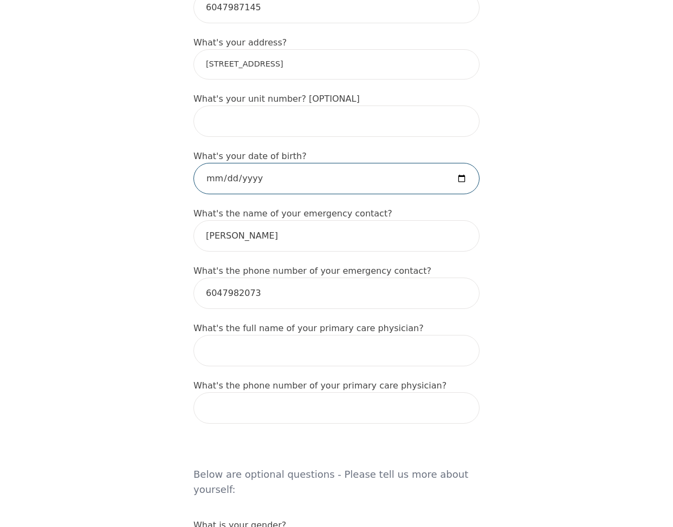
click at [452, 163] on input "date" at bounding box center [336, 178] width 286 height 31
click at [467, 163] on input "date" at bounding box center [336, 178] width 286 height 31
click at [460, 163] on input "date" at bounding box center [336, 178] width 286 height 31
type input "[DATE]"
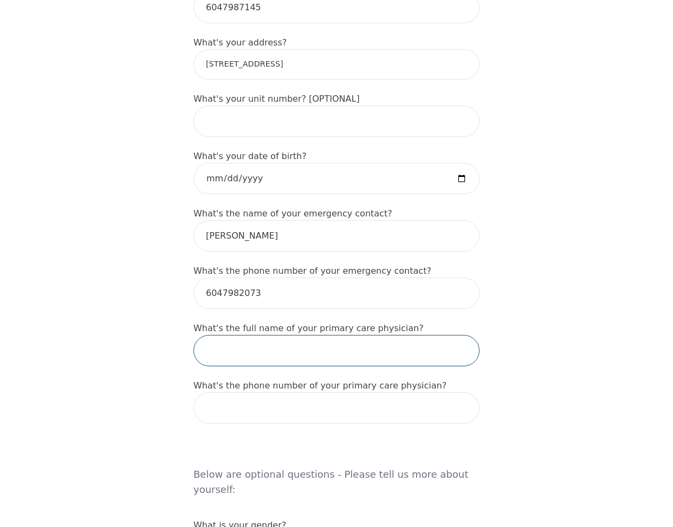
click at [294, 335] on input "text" at bounding box center [336, 350] width 286 height 31
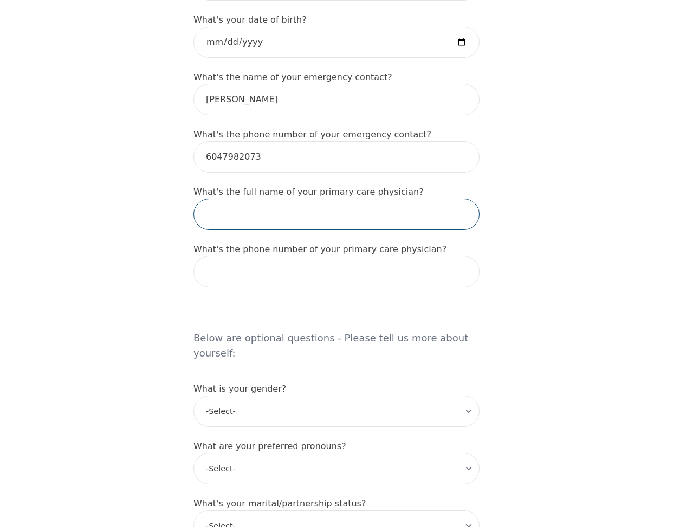
scroll to position [617, 0]
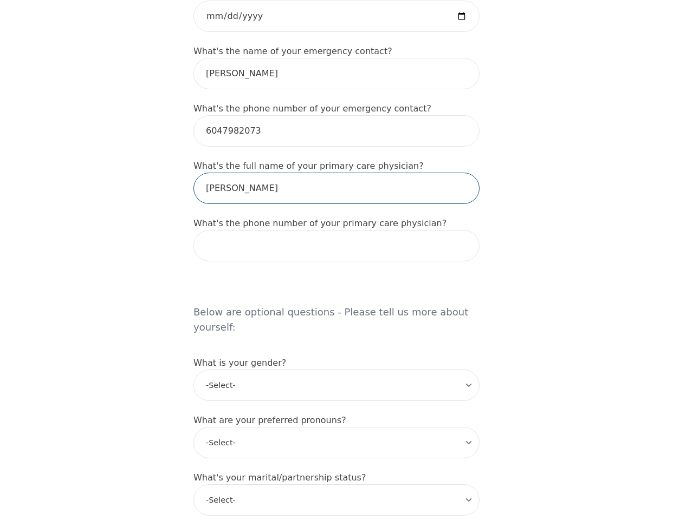
drag, startPoint x: 230, startPoint y: 161, endPoint x: 212, endPoint y: 164, distance: 18.5
click at [212, 173] on input "[PERSON_NAME]" at bounding box center [336, 188] width 286 height 31
type input "[PERSON_NAME]"
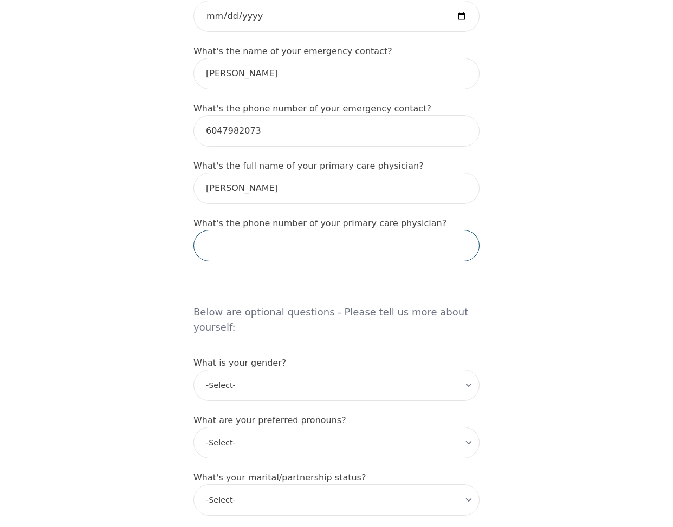
click at [285, 230] on input "tel" at bounding box center [336, 245] width 286 height 31
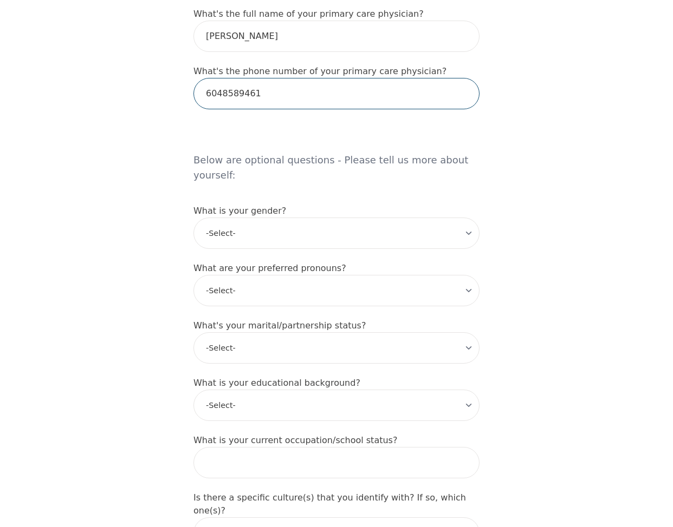
scroll to position [783, 0]
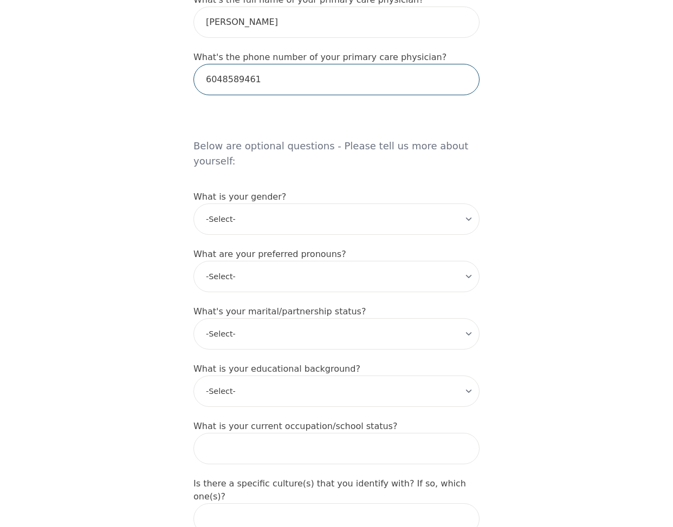
type input "6048589461"
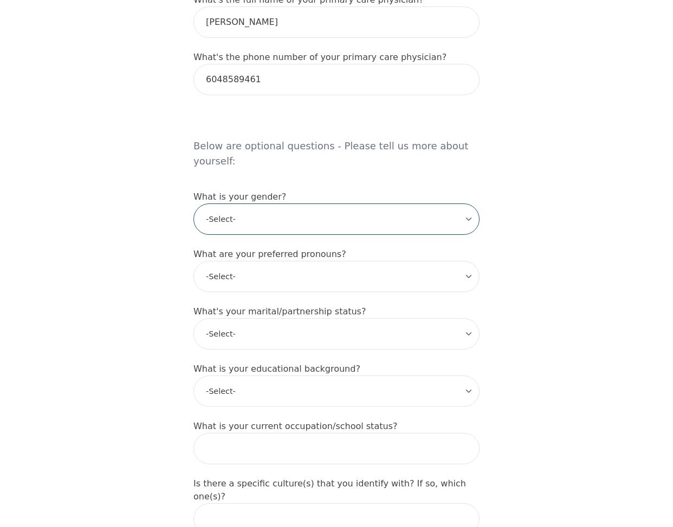
click at [320, 204] on select "-Select- [DEMOGRAPHIC_DATA] [DEMOGRAPHIC_DATA] [DEMOGRAPHIC_DATA] [DEMOGRAPHIC_…" at bounding box center [336, 219] width 286 height 31
select select "[DEMOGRAPHIC_DATA]"
click at [193, 204] on select "-Select- [DEMOGRAPHIC_DATA] [DEMOGRAPHIC_DATA] [DEMOGRAPHIC_DATA] [DEMOGRAPHIC_…" at bounding box center [336, 219] width 286 height 31
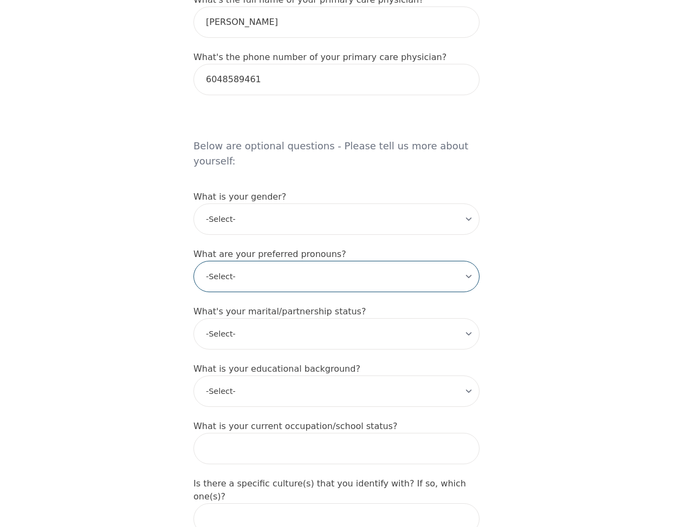
click at [277, 261] on select "-Select- he/him she/her they/them ze/zir xe/xem ey/em ve/ver tey/ter e/e per/pe…" at bounding box center [336, 276] width 286 height 31
select select "she/her"
click at [193, 261] on select "-Select- he/him she/her they/them ze/zir xe/xem ey/em ve/ver tey/ter e/e per/pe…" at bounding box center [336, 276] width 286 height 31
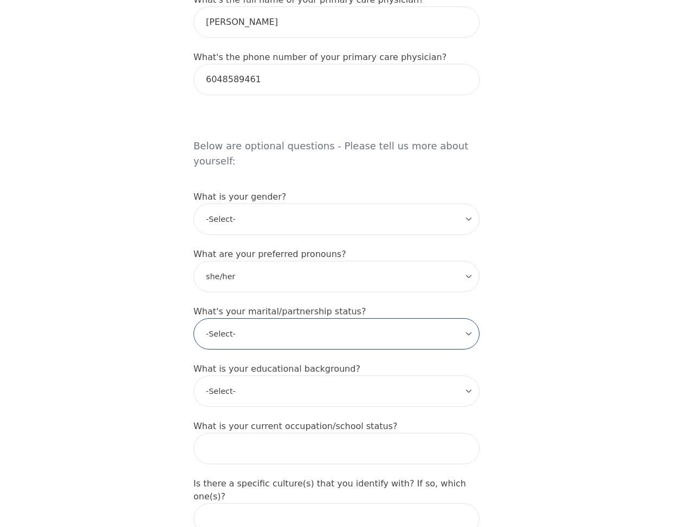
click at [284, 318] on select "-Select- Single Partnered Married Common Law Widowed Separated Divorced" at bounding box center [336, 333] width 286 height 31
select select "Common Law"
click at [193, 318] on select "-Select- Single Partnered Married Common Law Widowed Separated Divorced" at bounding box center [336, 333] width 286 height 31
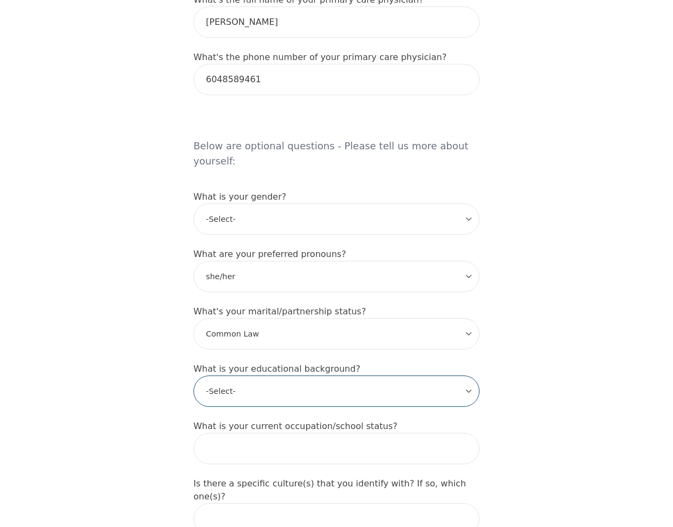
click at [257, 376] on select "-Select- Less than high school High school Associate degree Bachelor degree Mas…" at bounding box center [336, 391] width 286 height 31
select select "High school"
click at [193, 376] on select "-Select- Less than high school High school Associate degree Bachelor degree Mas…" at bounding box center [336, 391] width 286 height 31
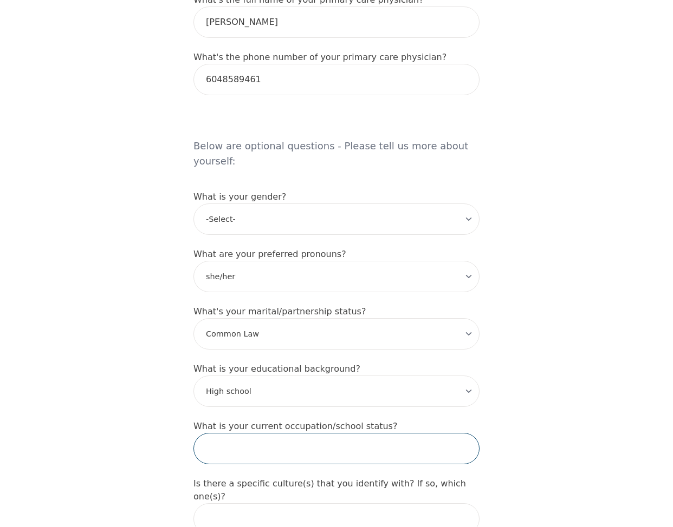
click at [304, 433] on input "text" at bounding box center [336, 448] width 286 height 31
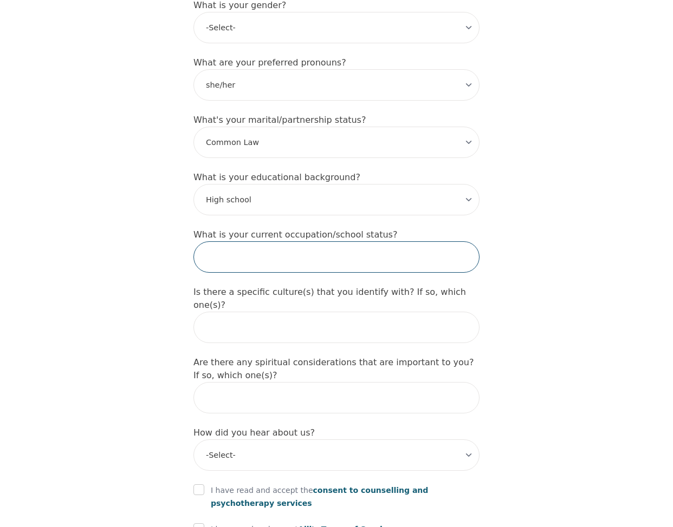
scroll to position [1049, 0]
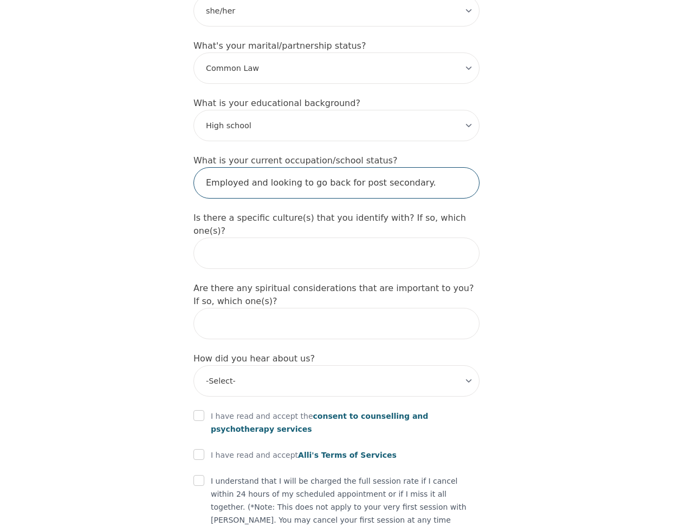
type input "Employed and looking to go back for post secondary."
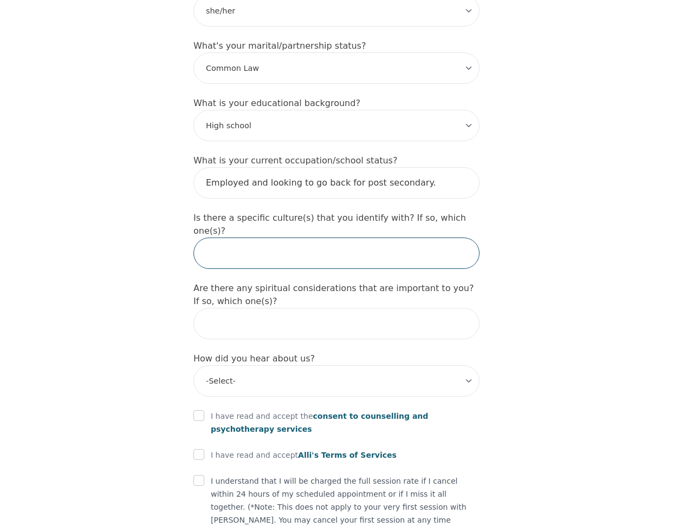
click at [252, 238] on input "text" at bounding box center [336, 253] width 286 height 31
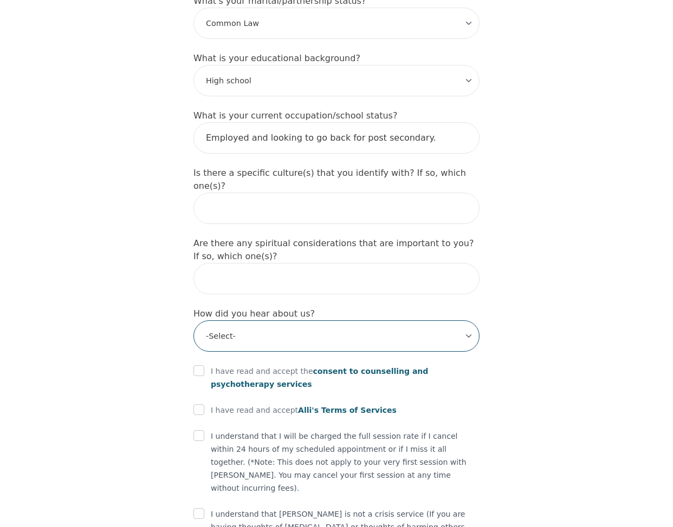
click at [294, 321] on select "-Select- Physician/Specialist Friend Facebook Instagram Google Search Google Ad…" at bounding box center [336, 336] width 286 height 31
click at [193, 321] on select "-Select- Physician/Specialist Friend Facebook Instagram Google Search Google Ad…" at bounding box center [336, 336] width 286 height 31
click at [266, 321] on select "-Select- Physician/Specialist Friend Facebook Instagram Google Search Google Ad…" at bounding box center [336, 336] width 286 height 31
select select "Google Search"
click at [193, 321] on select "-Select- Physician/Specialist Friend Facebook Instagram Google Search Google Ad…" at bounding box center [336, 336] width 286 height 31
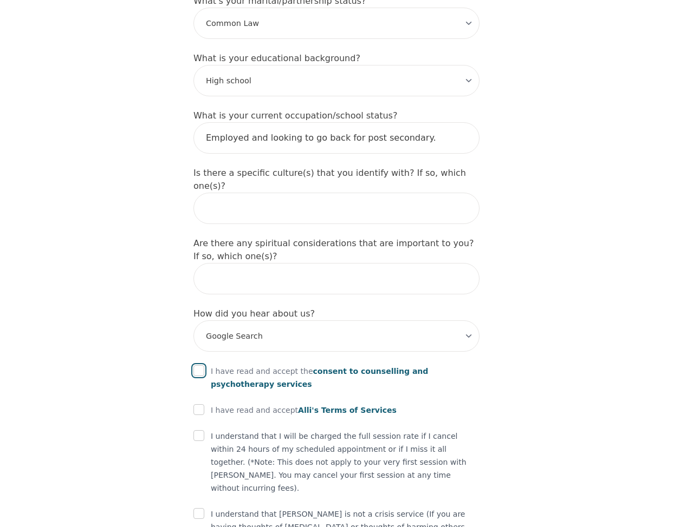
click at [196, 366] on input "checkbox" at bounding box center [198, 371] width 11 height 11
checkbox input "true"
click at [193, 405] on input "checkbox" at bounding box center [198, 410] width 11 height 11
checkbox input "true"
click at [194, 431] on input "checkbox" at bounding box center [198, 436] width 11 height 11
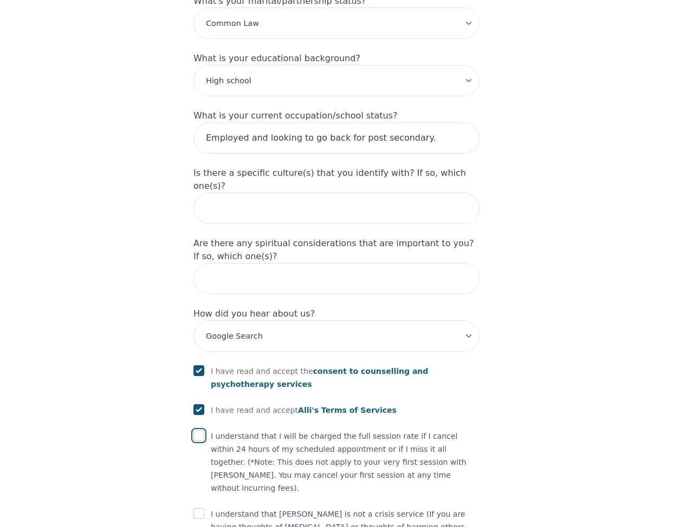
checkbox input "true"
click at [201, 509] on input "checkbox" at bounding box center [198, 514] width 11 height 11
checkbox input "true"
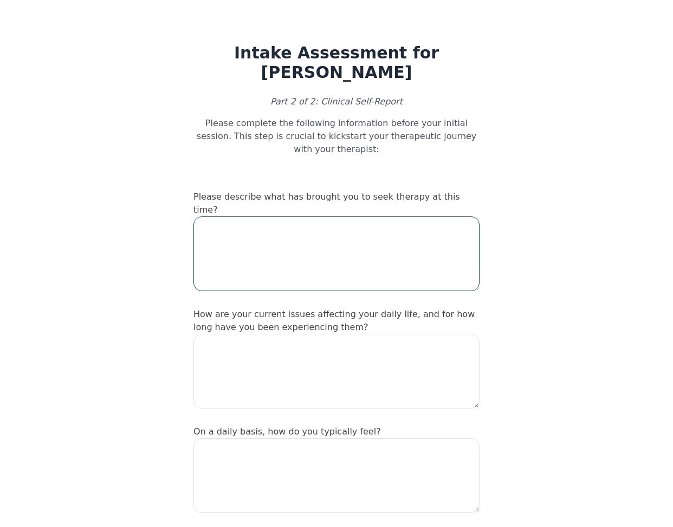
click at [333, 217] on textarea at bounding box center [336, 254] width 286 height 75
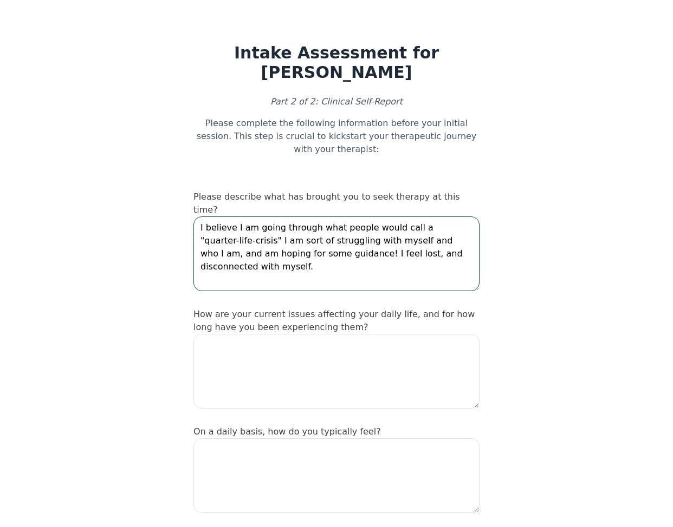
type textarea "I believe I am going through what people would call a "quarter-life-crisis" I a…"
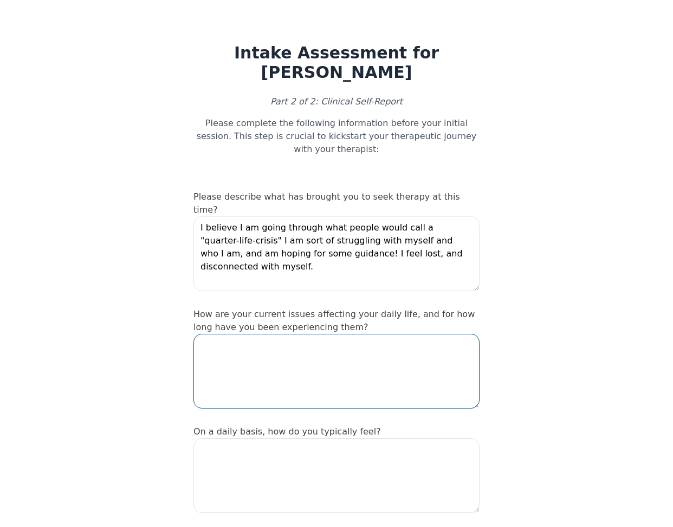
click at [420, 334] on textarea at bounding box center [336, 371] width 286 height 75
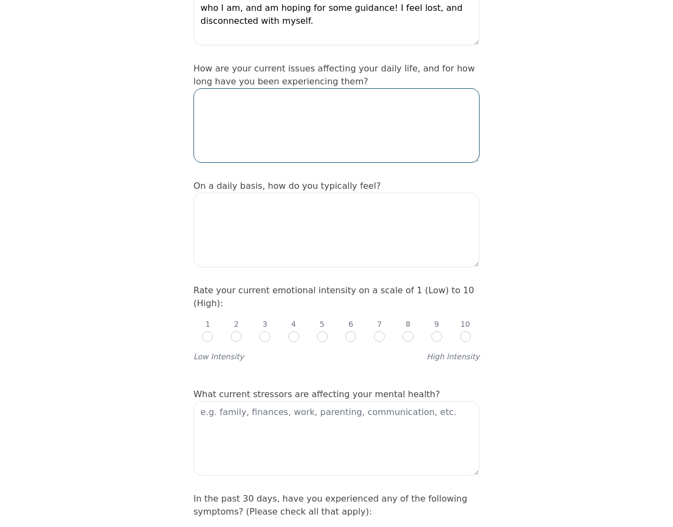
scroll to position [250, 0]
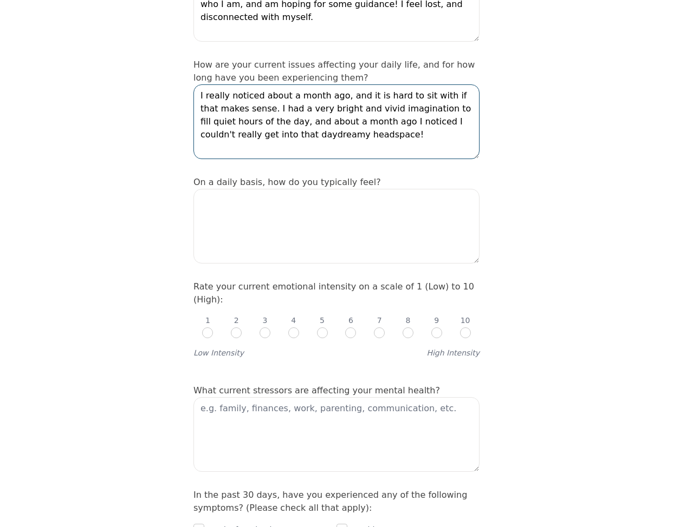
type textarea "I really noticed about a month ago, and it is hard to sit with if that makes se…"
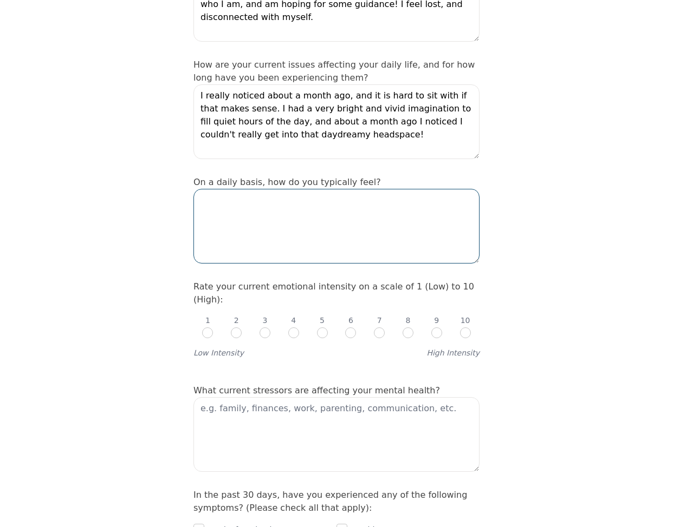
click at [366, 189] on textarea at bounding box center [336, 226] width 286 height 75
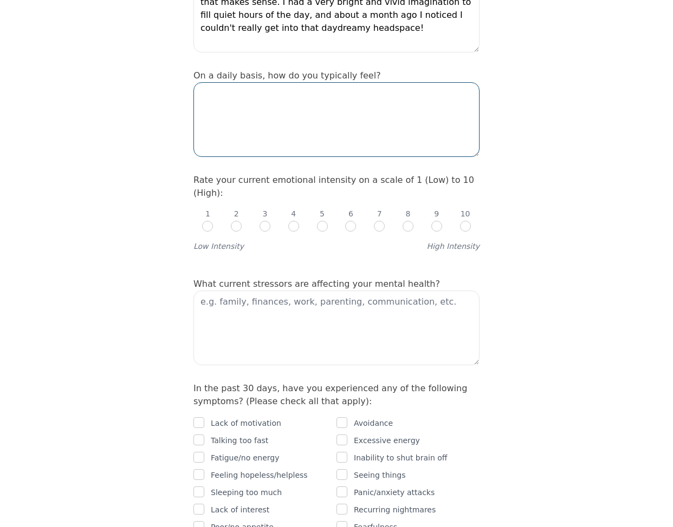
scroll to position [362, 0]
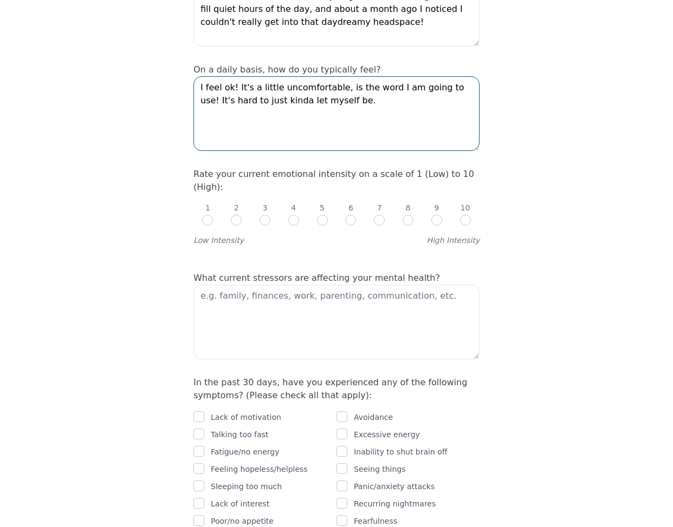
type textarea "I feel ok! It's a little uncomfortable, is the word I am going to use! It's har…"
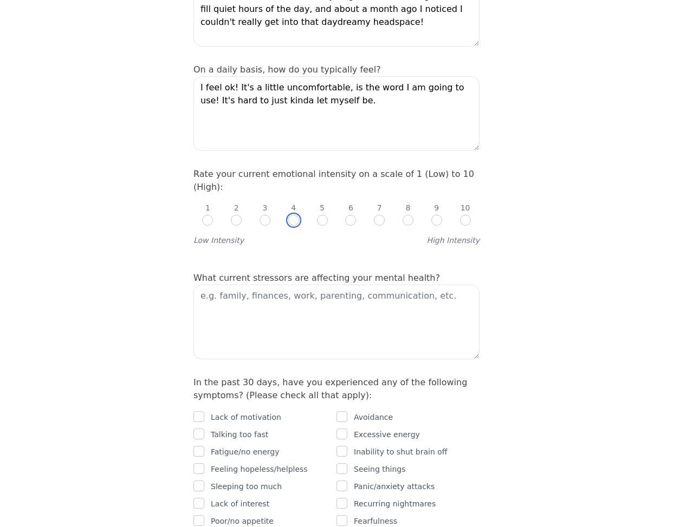
click at [295, 215] on input "radio" at bounding box center [293, 220] width 11 height 11
radio input "true"
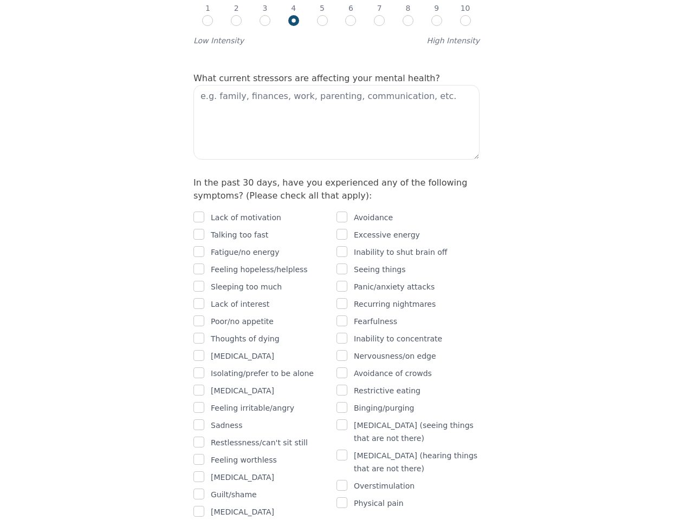
scroll to position [560, 0]
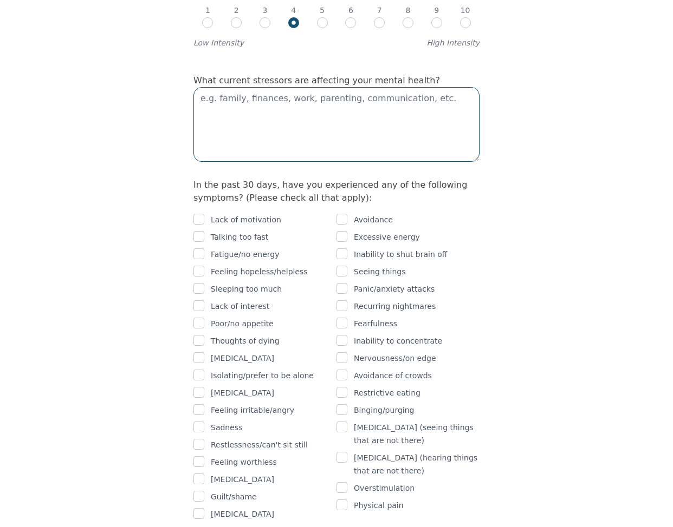
click at [269, 87] on textarea at bounding box center [336, 124] width 286 height 75
click at [241, 87] on textarea "I am struggline slightly with some changes going on." at bounding box center [336, 124] width 286 height 75
type textarea "I am struggling slightly with some changes going on."
drag, startPoint x: 446, startPoint y: 43, endPoint x: 90, endPoint y: 23, distance: 355.8
click at [90, 23] on div "Intake Assessment for [PERSON_NAME] Part 2 of 2: Clinical Self-Report Please co…" at bounding box center [336, 493] width 673 height 2020
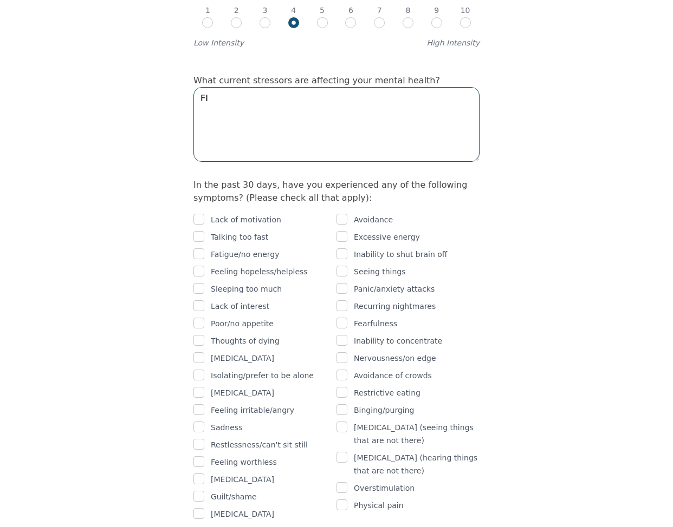
type textarea "F"
type textarea "D"
type textarea "Family."
click at [607, 258] on div "Intake Assessment for [PERSON_NAME] Part 2 of 2: Clinical Self-Report Please co…" at bounding box center [336, 493] width 673 height 2020
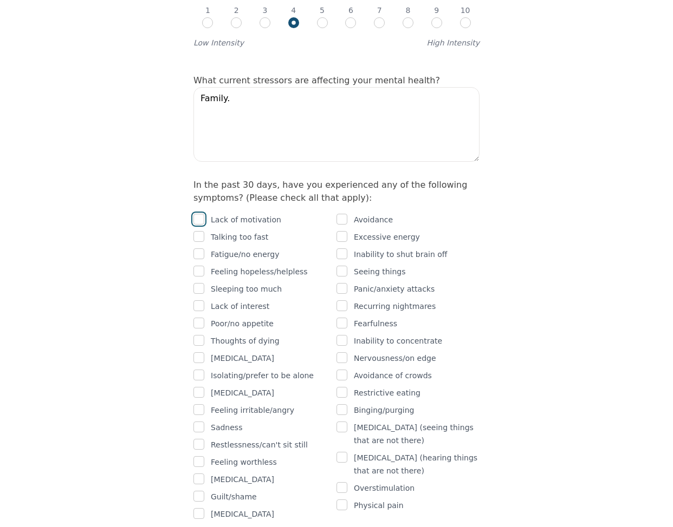
drag, startPoint x: 194, startPoint y: 158, endPoint x: 201, endPoint y: 159, distance: 6.5
click at [197, 214] on input "checkbox" at bounding box center [198, 219] width 11 height 11
checkbox input "true"
drag, startPoint x: 672, startPoint y: 210, endPoint x: 673, endPoint y: 225, distance: 14.7
click at [672, 225] on html "Intake Assessment for [PERSON_NAME] Part 2 of 2: Clinical Self-Report Please co…" at bounding box center [336, 493] width 673 height 2107
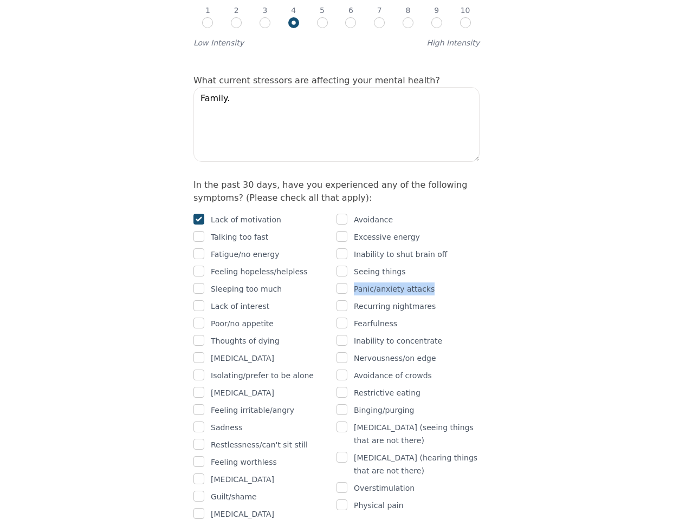
click at [606, 210] on div "Intake Assessment for [PERSON_NAME] Part 2 of 2: Clinical Self-Report Please co…" at bounding box center [336, 493] width 673 height 2020
click at [203, 301] on input "checkbox" at bounding box center [198, 306] width 11 height 11
checkbox input "true"
click at [198, 283] on input "checkbox" at bounding box center [198, 288] width 11 height 11
checkbox input "true"
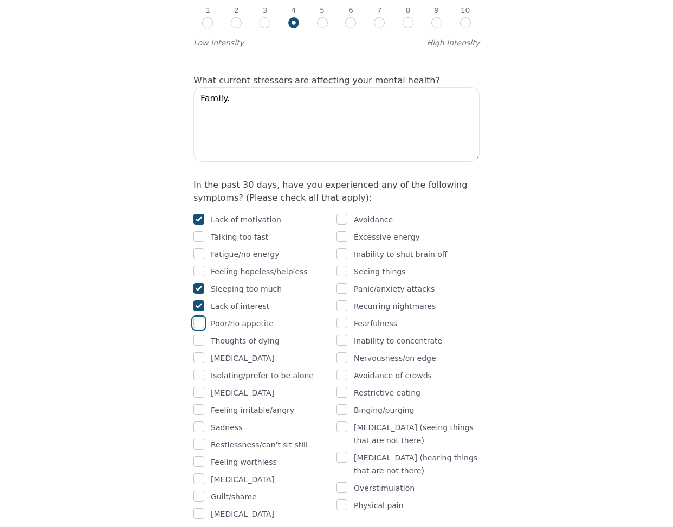
click at [200, 318] on input "checkbox" at bounding box center [198, 323] width 11 height 11
checkbox input "true"
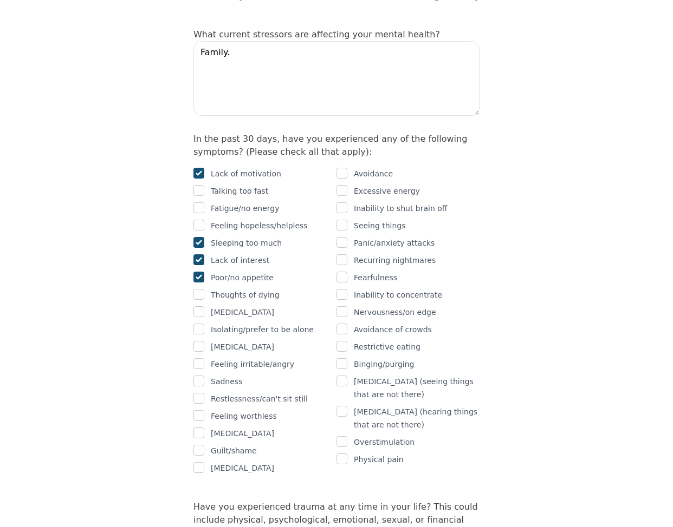
scroll to position [627, 0]
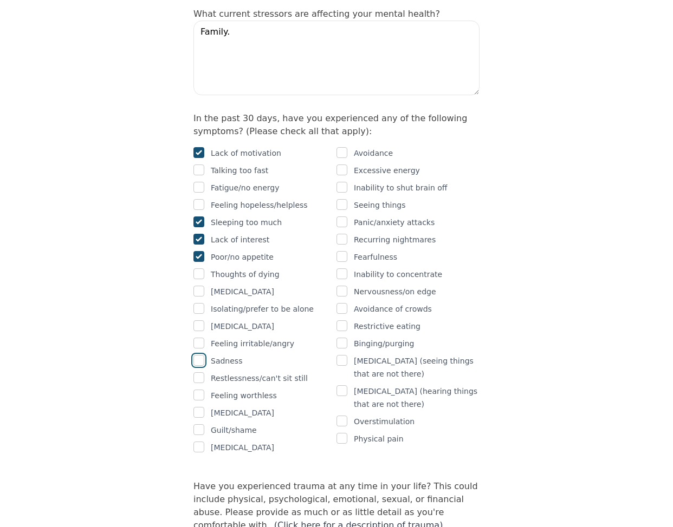
click at [198, 355] on input "checkbox" at bounding box center [198, 360] width 11 height 11
checkbox input "true"
click at [201, 425] on input "checkbox" at bounding box center [198, 430] width 11 height 11
checkbox input "true"
click at [341, 286] on input "checkbox" at bounding box center [341, 291] width 11 height 11
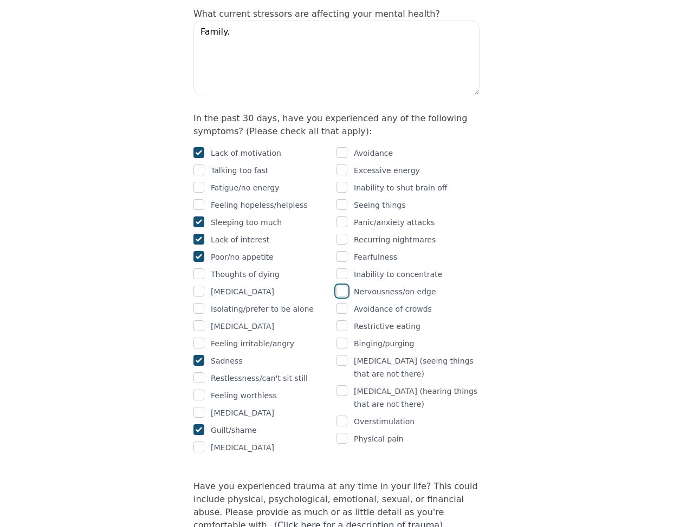
checkbox input "true"
click at [344, 269] on input "checkbox" at bounding box center [341, 274] width 11 height 11
checkbox input "true"
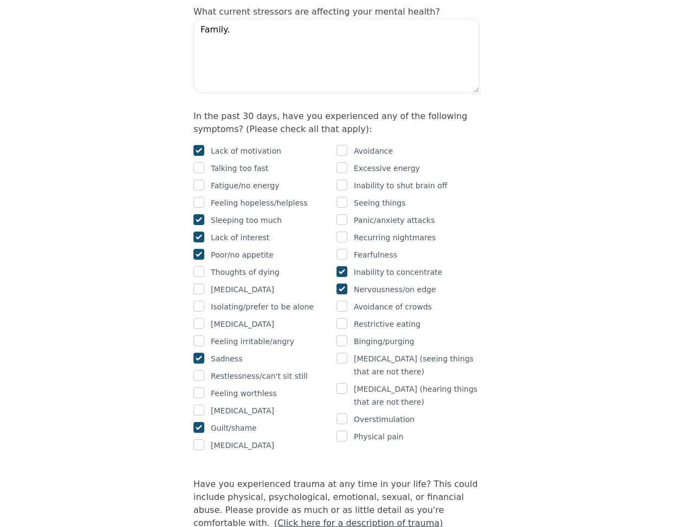
scroll to position [650, 0]
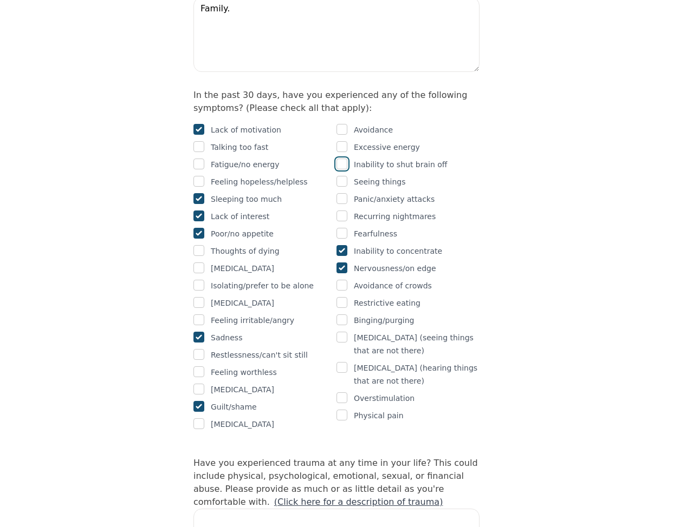
click at [346, 159] on input "checkbox" at bounding box center [341, 164] width 11 height 11
checkbox input "true"
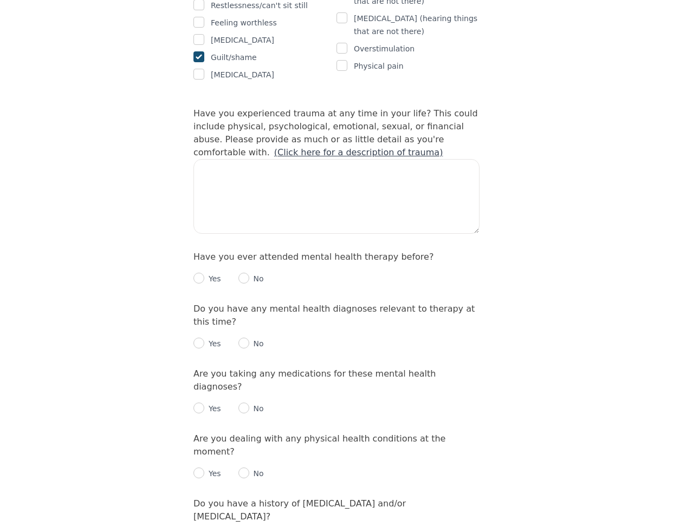
scroll to position [1014, 0]
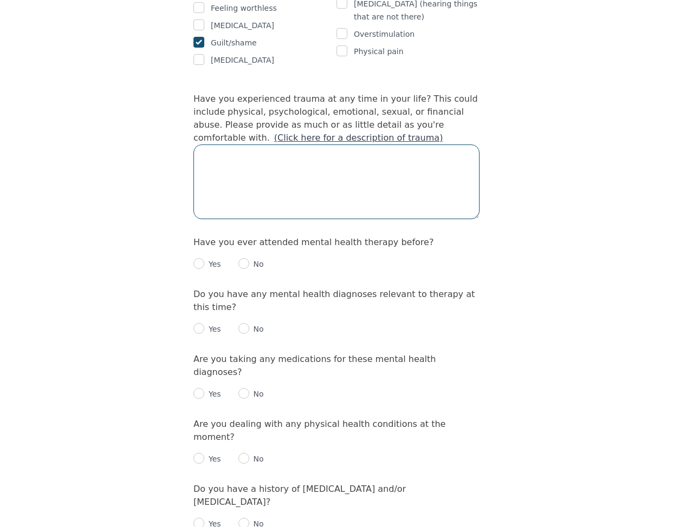
click at [307, 145] on textarea at bounding box center [336, 182] width 286 height 75
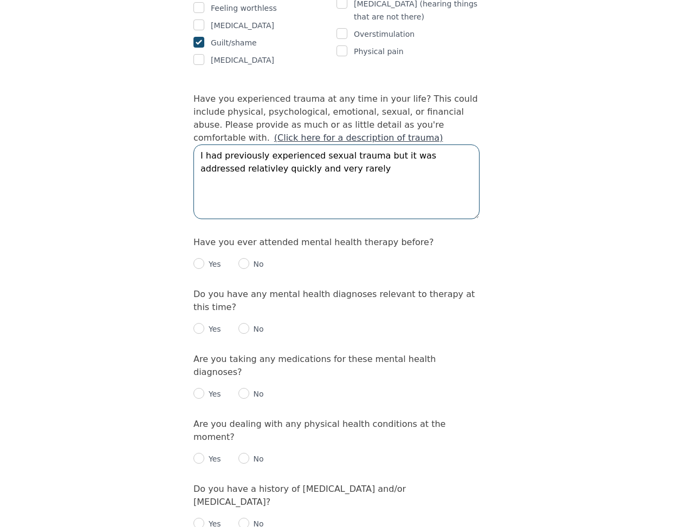
click at [225, 145] on textarea "I had previously experienced sexual trauma but it was addressed relativley quic…" at bounding box center [336, 182] width 286 height 75
click at [355, 145] on textarea "I had previously experienced sexual trauma but it was addressed relatively quic…" at bounding box center [336, 182] width 286 height 75
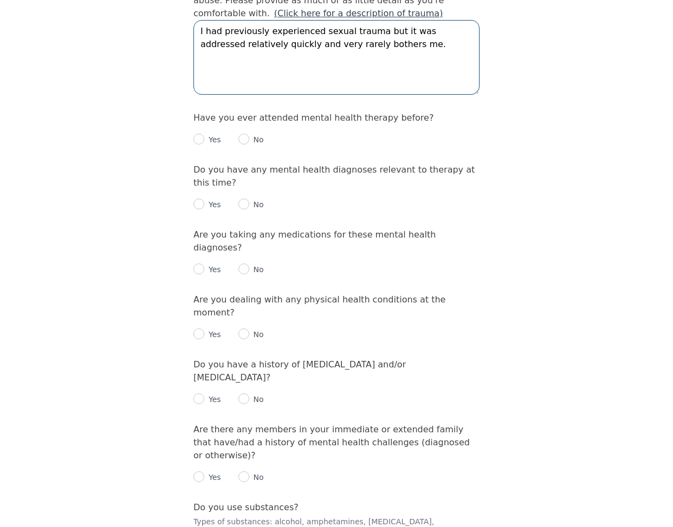
scroll to position [1175, 0]
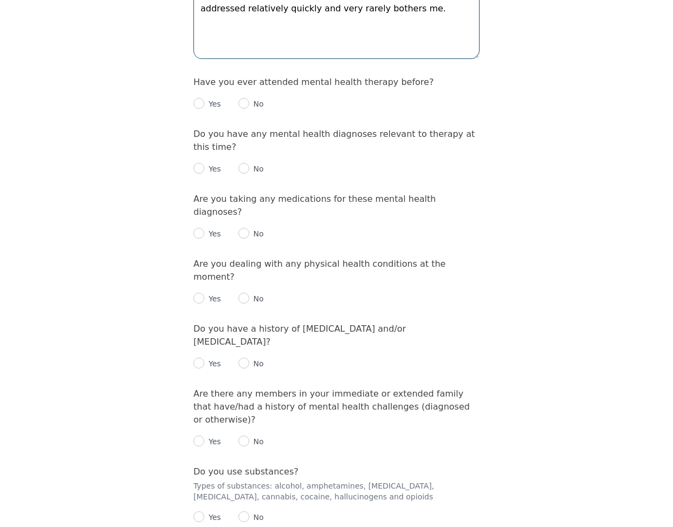
type textarea "I had previously experienced sexual trauma but it was addressed relatively quic…"
click at [201, 98] on input "radio" at bounding box center [198, 103] width 11 height 11
radio input "true"
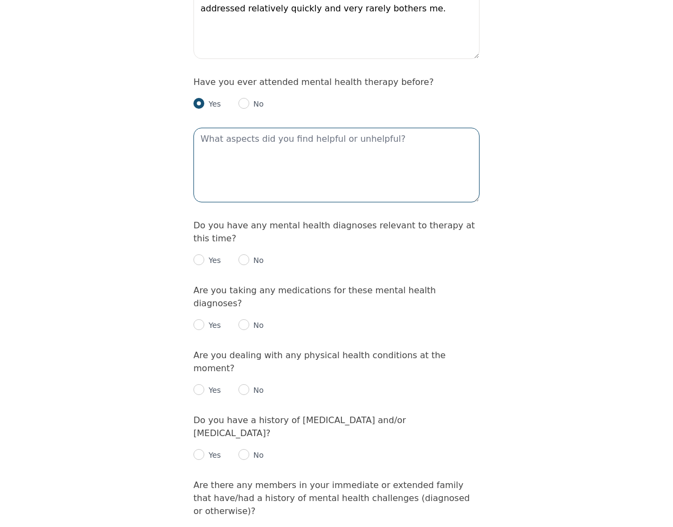
click at [309, 128] on textarea at bounding box center [336, 165] width 286 height 75
click at [243, 254] on div "No" at bounding box center [250, 260] width 25 height 13
drag, startPoint x: 245, startPoint y: 190, endPoint x: 245, endPoint y: 184, distance: 6.0
click at [245, 254] on div "No" at bounding box center [250, 260] width 25 height 13
click at [242, 255] on input "radio" at bounding box center [243, 260] width 11 height 11
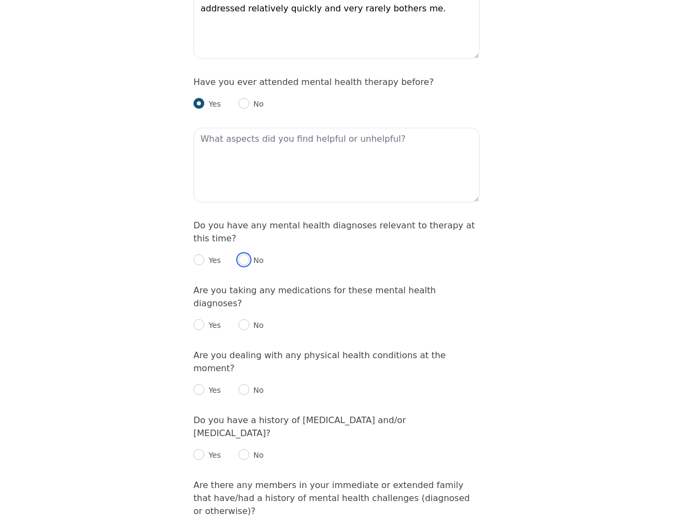
radio input "true"
click at [364, 128] on textarea at bounding box center [336, 165] width 286 height 75
click at [243, 320] on input "radio" at bounding box center [243, 325] width 11 height 11
radio input "true"
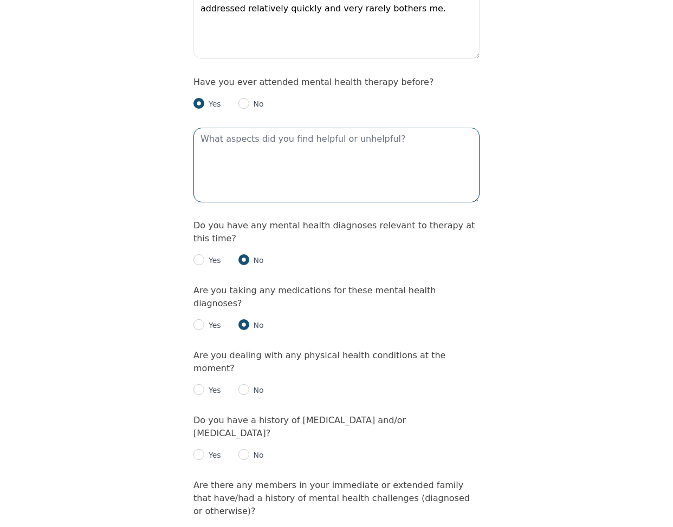
click at [322, 128] on textarea at bounding box center [336, 165] width 286 height 75
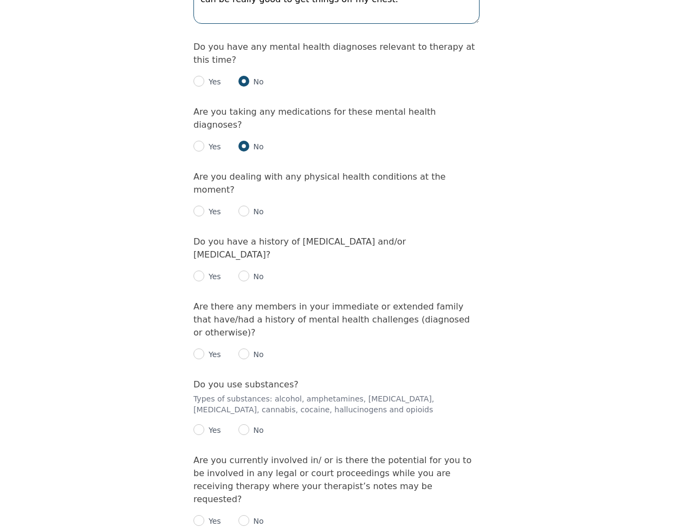
scroll to position [1369, 0]
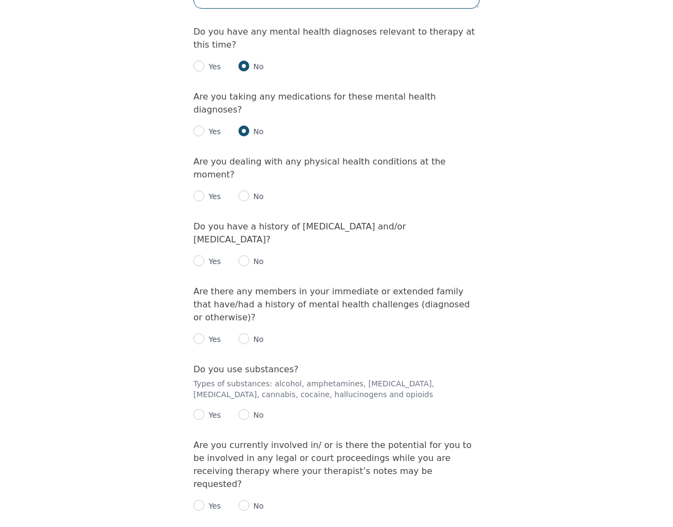
type textarea "I find homework to be very helpful! It's kinda funny to say I love homework but…"
click at [246, 191] on input "radio" at bounding box center [243, 196] width 11 height 11
radio input "true"
click at [242, 255] on div "No" at bounding box center [250, 261] width 25 height 13
click at [239, 256] on input "radio" at bounding box center [243, 261] width 11 height 11
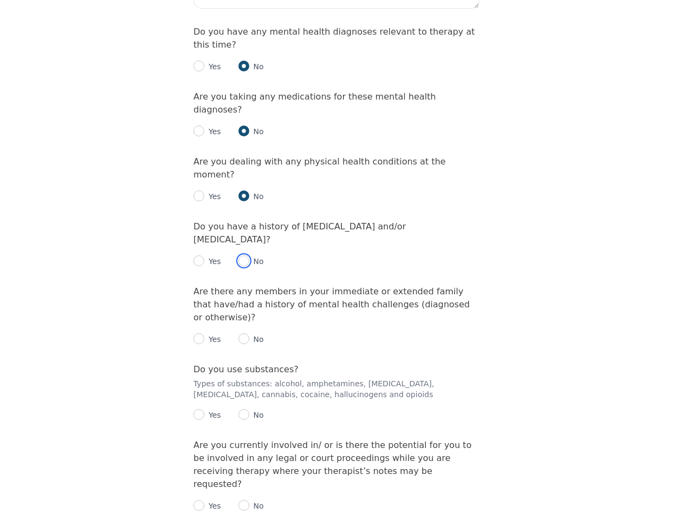
radio input "true"
drag, startPoint x: 199, startPoint y: 205, endPoint x: 206, endPoint y: 209, distance: 7.8
click at [199, 324] on div "Yes No" at bounding box center [336, 335] width 286 height 22
click at [196, 334] on input "radio" at bounding box center [198, 339] width 11 height 11
radio input "true"
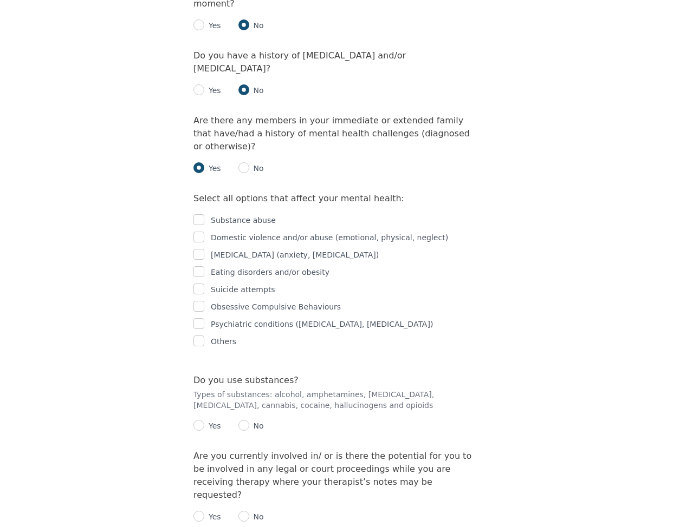
scroll to position [1551, 0]
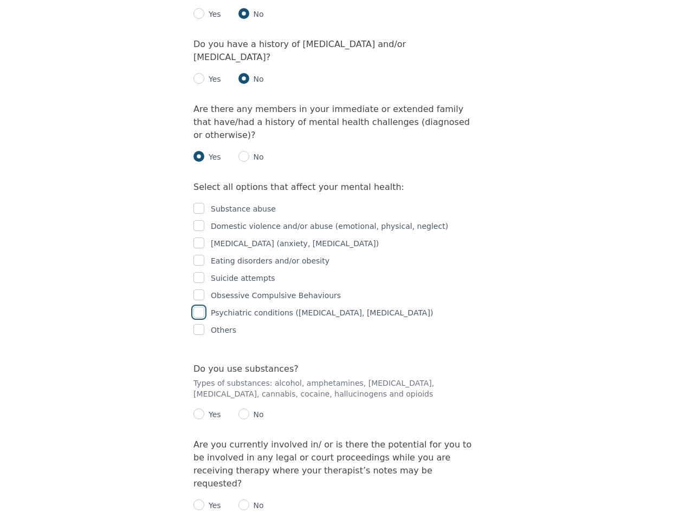
drag, startPoint x: 200, startPoint y: 184, endPoint x: 210, endPoint y: 187, distance: 10.3
click at [200, 307] on input "checkbox" at bounding box center [198, 312] width 11 height 11
checkbox input "true"
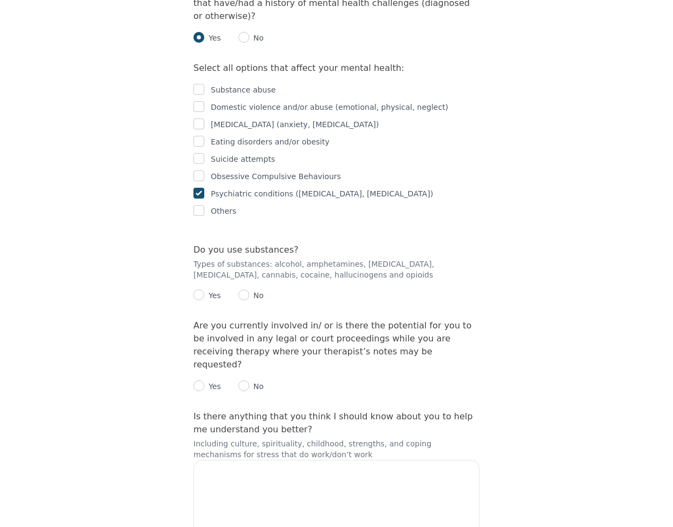
scroll to position [1699, 0]
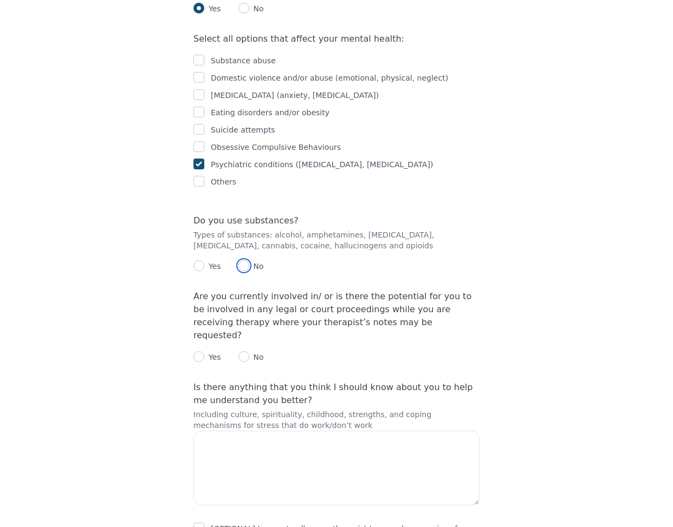
click at [238, 260] on input "radio" at bounding box center [243, 265] width 11 height 11
radio input "true"
click at [238, 351] on div "No" at bounding box center [250, 357] width 25 height 13
click at [245, 351] on input "radio" at bounding box center [243, 356] width 11 height 11
radio input "true"
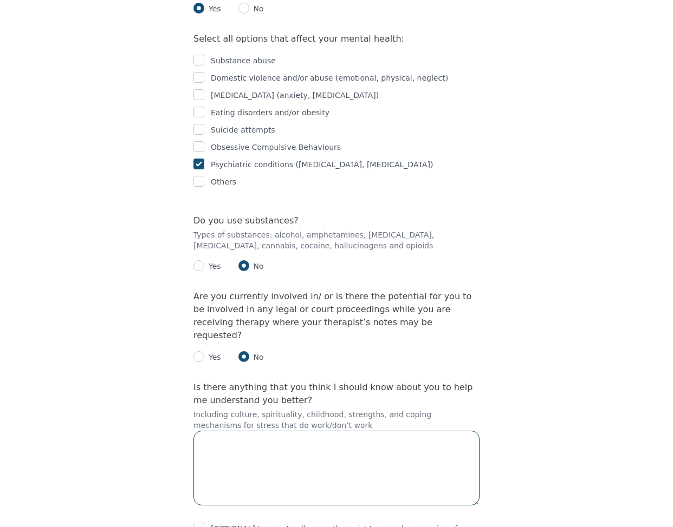
click at [406, 431] on textarea at bounding box center [336, 468] width 286 height 75
click at [198, 523] on input "checkbox" at bounding box center [198, 528] width 11 height 11
checkbox input "true"
click at [324, 431] on textarea at bounding box center [336, 468] width 286 height 75
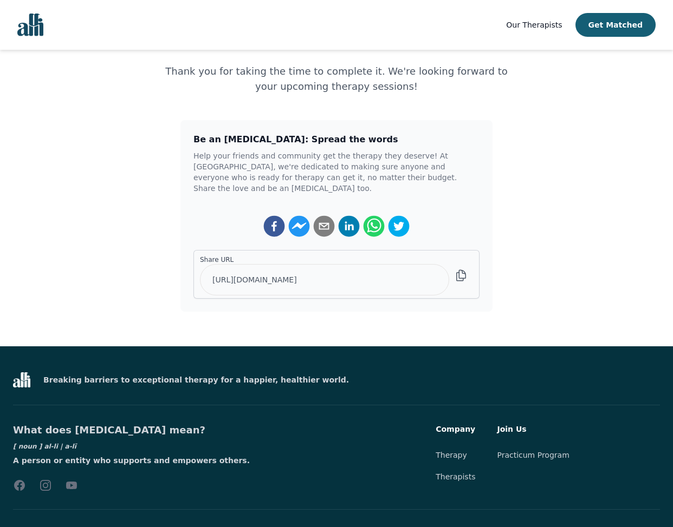
scroll to position [11, 0]
